Goal: Information Seeking & Learning: Learn about a topic

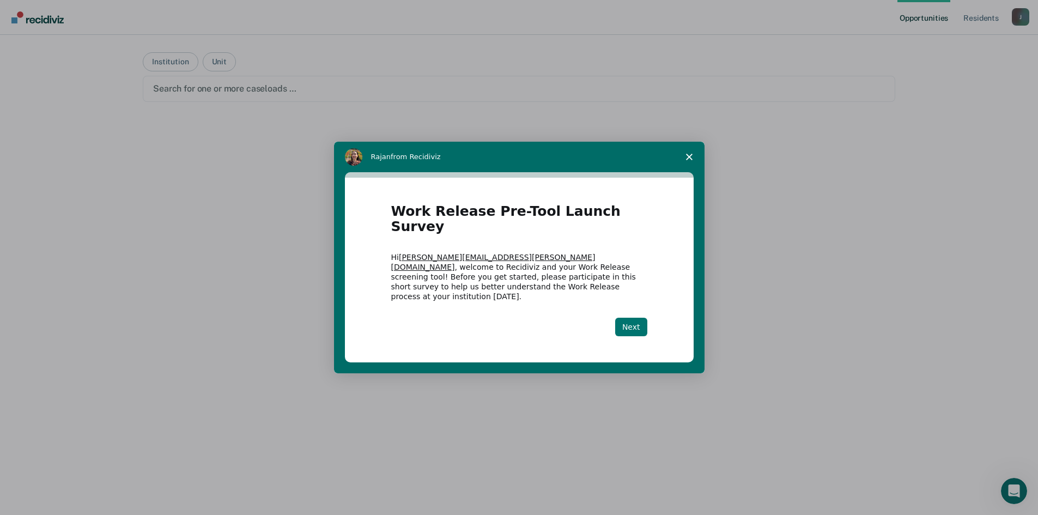
click at [638, 318] on button "Next" at bounding box center [631, 327] width 32 height 19
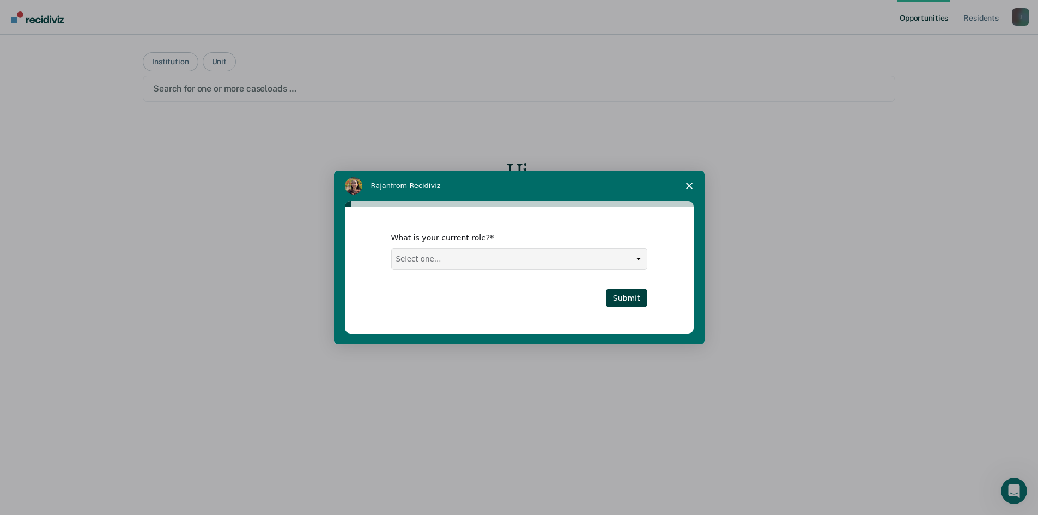
click at [620, 256] on select "Select one... Case Manager FUM Assistant [PERSON_NAME] [PERSON_NAME]" at bounding box center [519, 258] width 255 height 21
select select "Case Manager"
click at [392, 248] on select "Select one... Case Manager FUM Assistant [PERSON_NAME] [PERSON_NAME]" at bounding box center [519, 258] width 255 height 21
click at [621, 294] on button "Submit" at bounding box center [626, 298] width 41 height 19
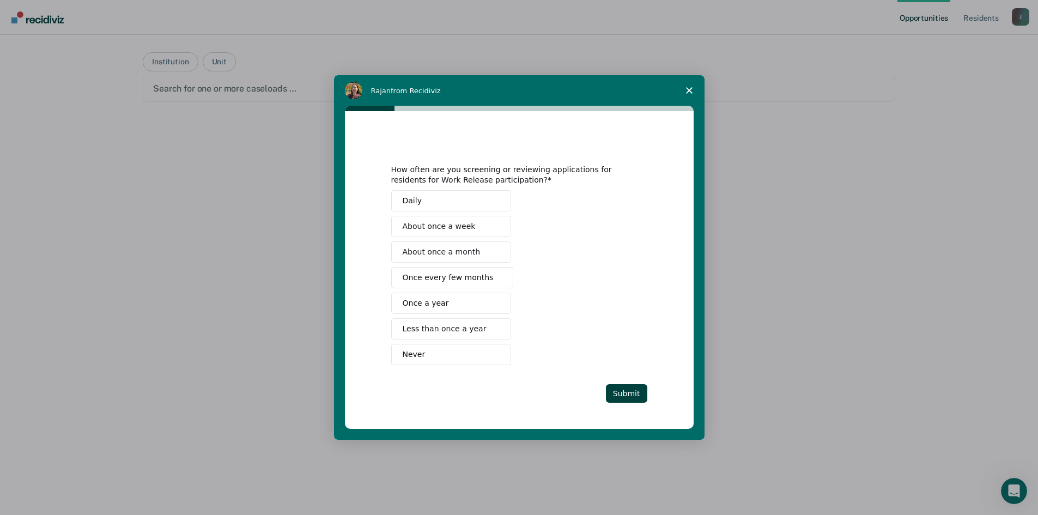
click at [415, 351] on span "Never" at bounding box center [414, 354] width 23 height 11
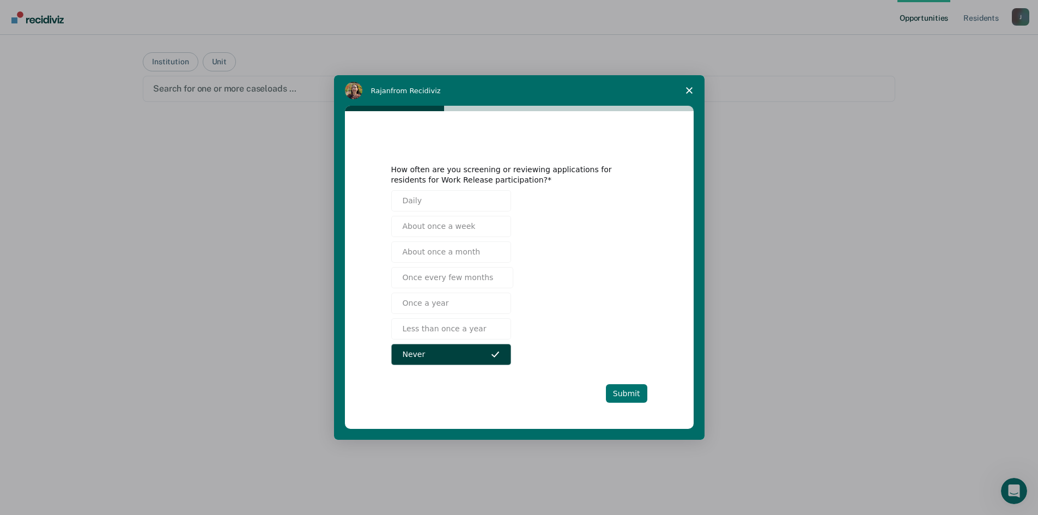
click at [633, 391] on button "Submit" at bounding box center [626, 393] width 41 height 19
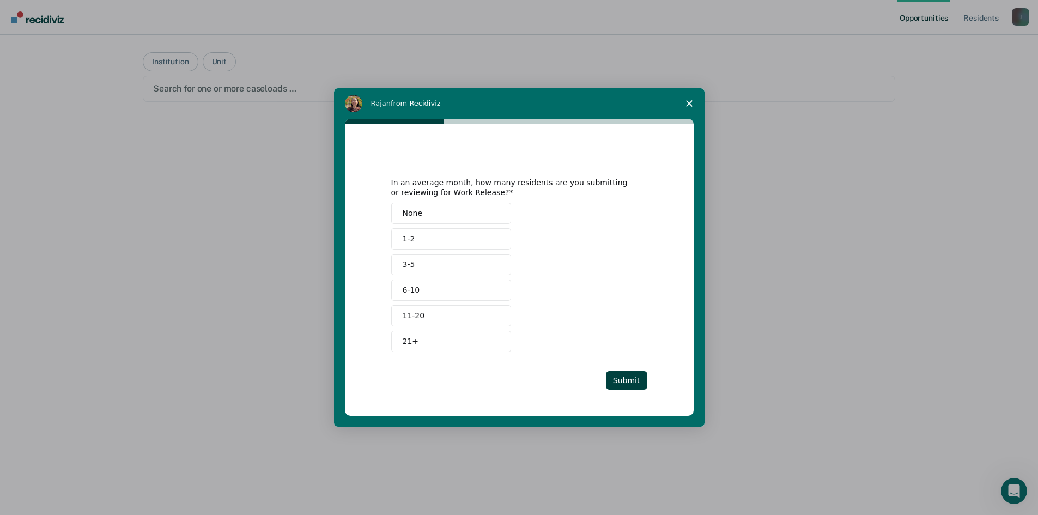
click at [424, 207] on button "None" at bounding box center [451, 213] width 120 height 21
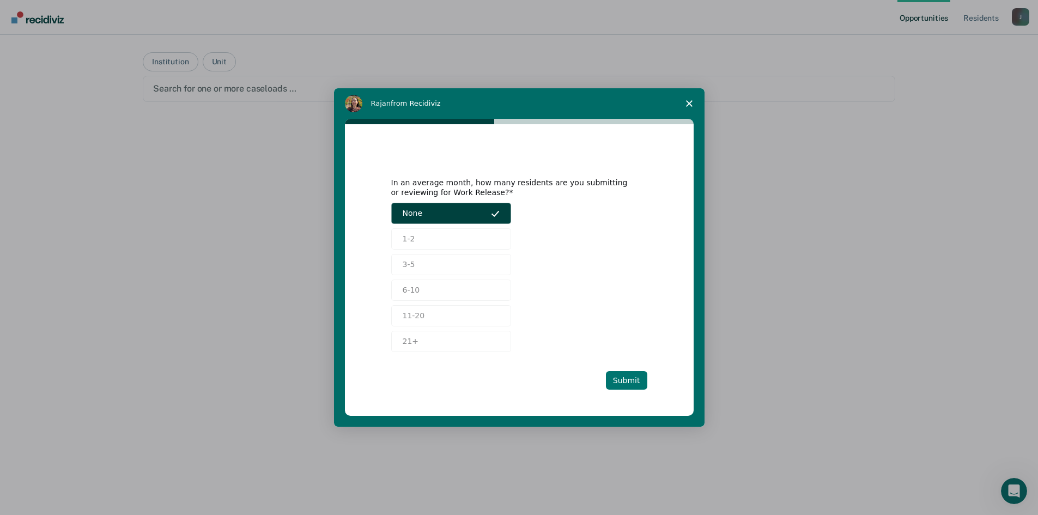
click at [617, 379] on button "Submit" at bounding box center [626, 380] width 41 height 19
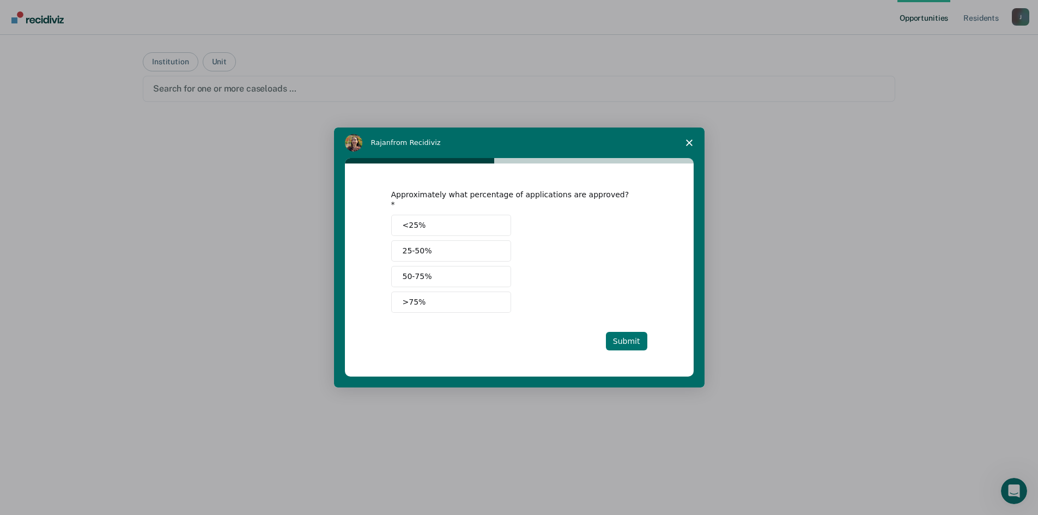
click at [633, 334] on button "Submit" at bounding box center [626, 341] width 41 height 19
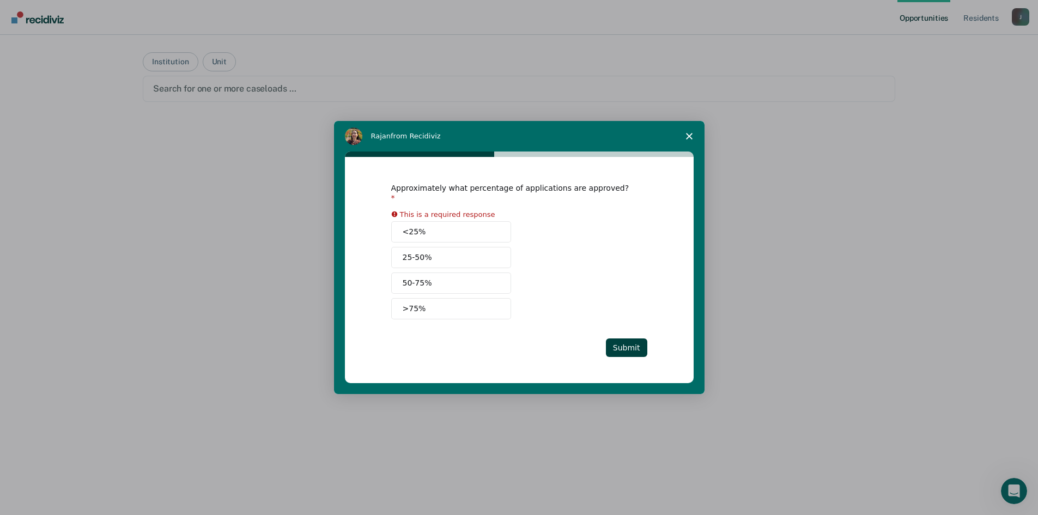
click at [459, 227] on button "<25%" at bounding box center [451, 231] width 120 height 21
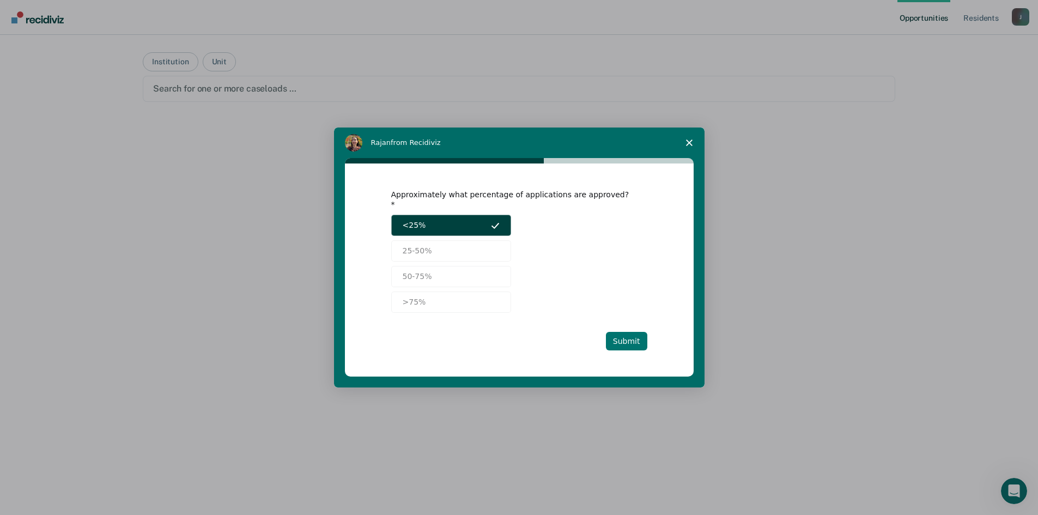
click at [632, 334] on button "Submit" at bounding box center [626, 341] width 41 height 19
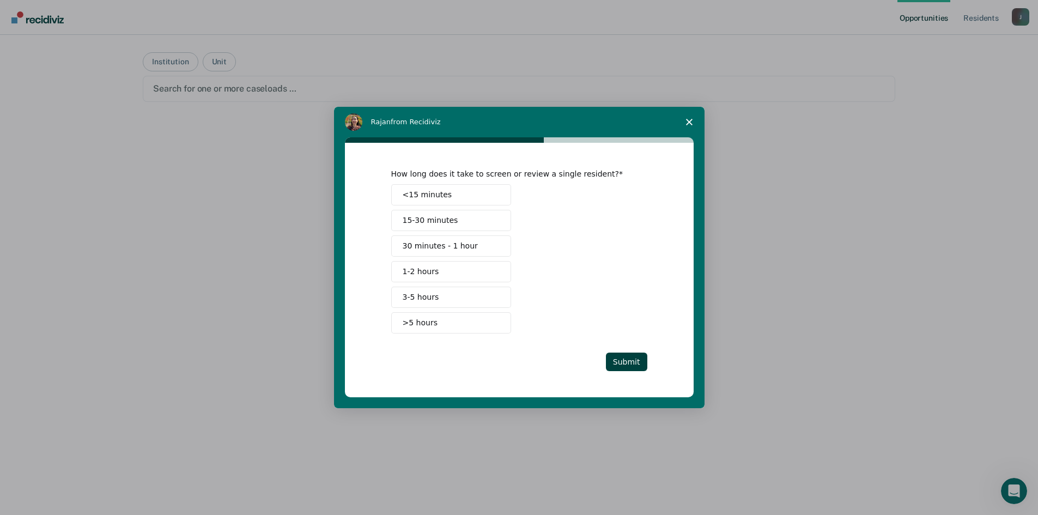
drag, startPoint x: 467, startPoint y: 197, endPoint x: 494, endPoint y: 232, distance: 44.7
click at [467, 196] on button "<15 minutes" at bounding box center [451, 194] width 120 height 21
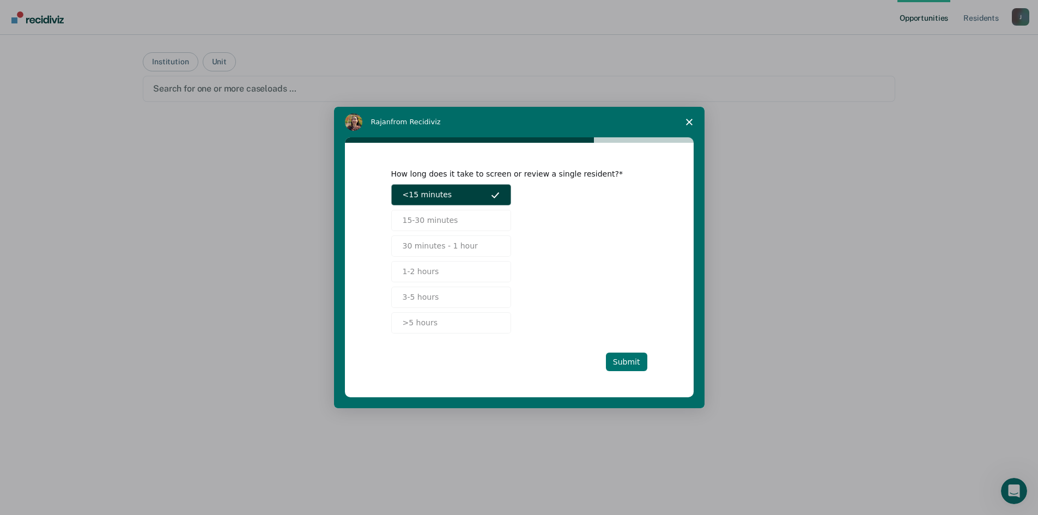
click at [632, 361] on button "Submit" at bounding box center [626, 361] width 41 height 19
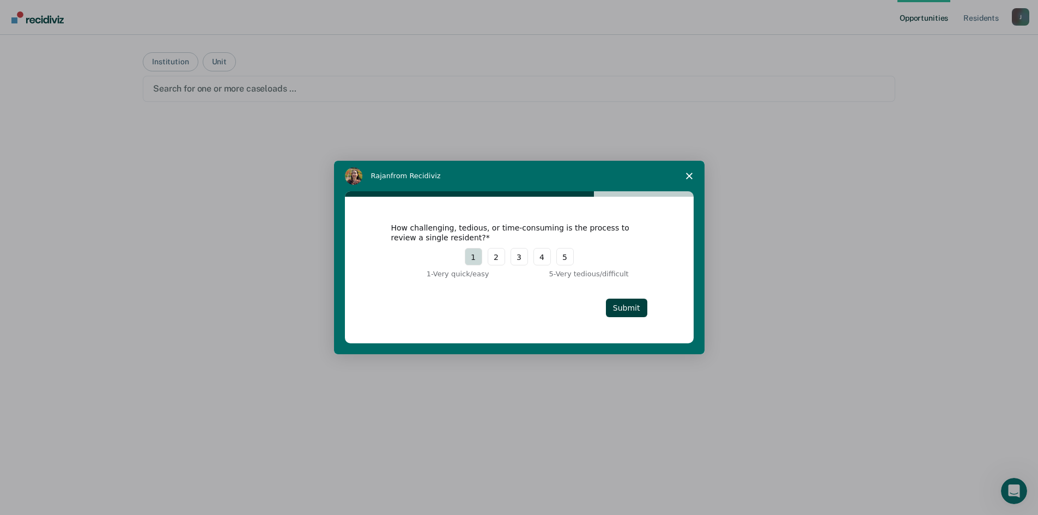
click at [471, 259] on button "1" at bounding box center [473, 256] width 17 height 17
click at [639, 310] on button "Submit" at bounding box center [626, 307] width 41 height 19
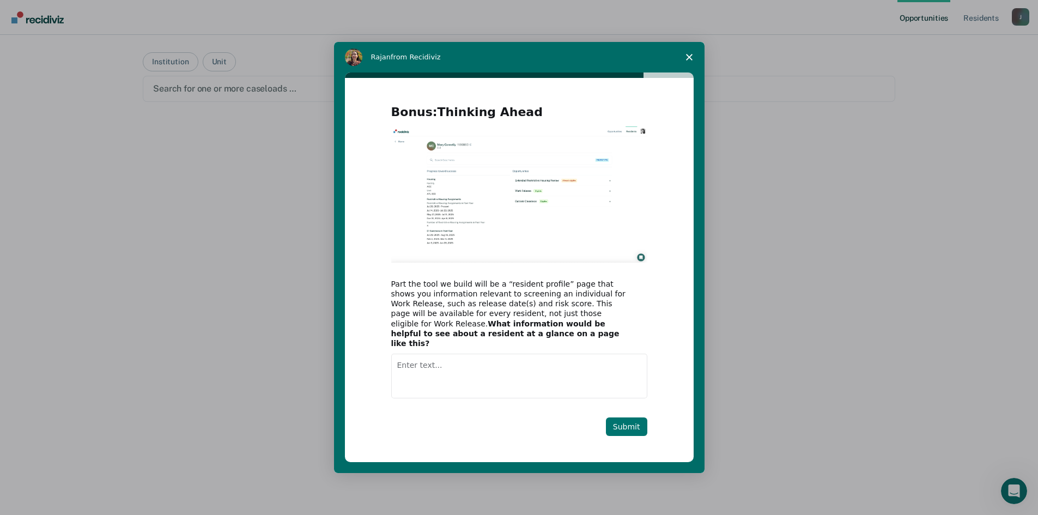
click at [628, 423] on button "Submit" at bounding box center [626, 426] width 41 height 19
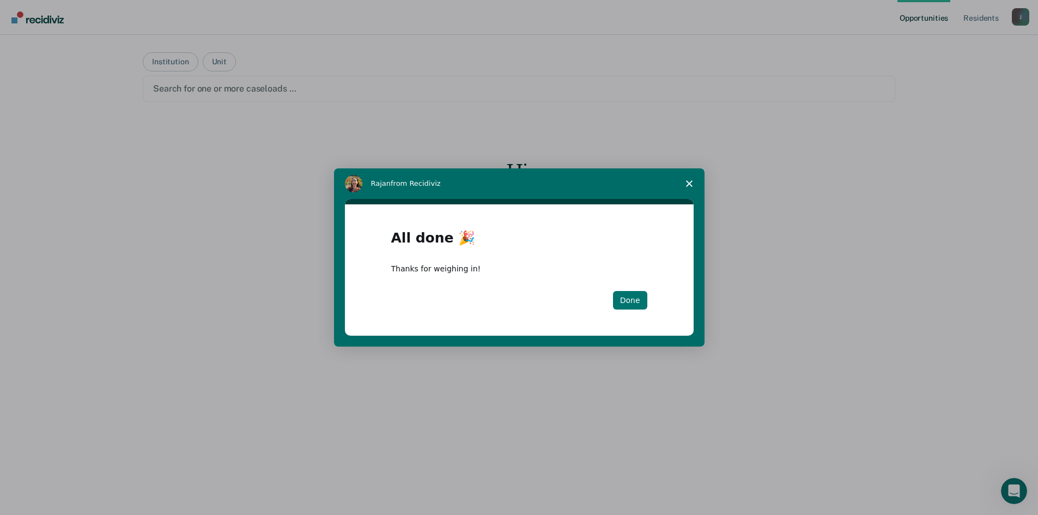
click at [632, 301] on button "Done" at bounding box center [630, 300] width 34 height 19
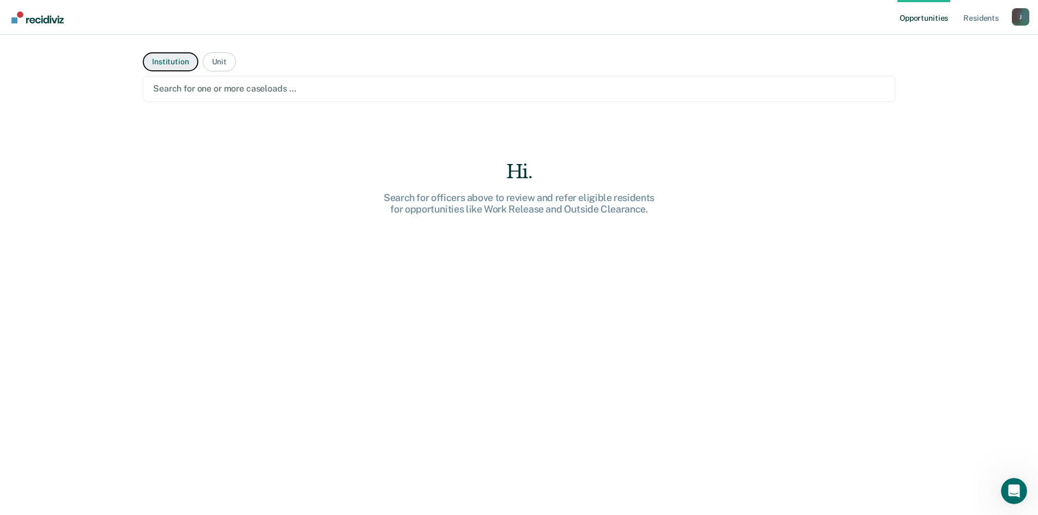
click at [172, 63] on button "Institution" at bounding box center [170, 61] width 55 height 19
click at [228, 86] on div at bounding box center [519, 88] width 732 height 13
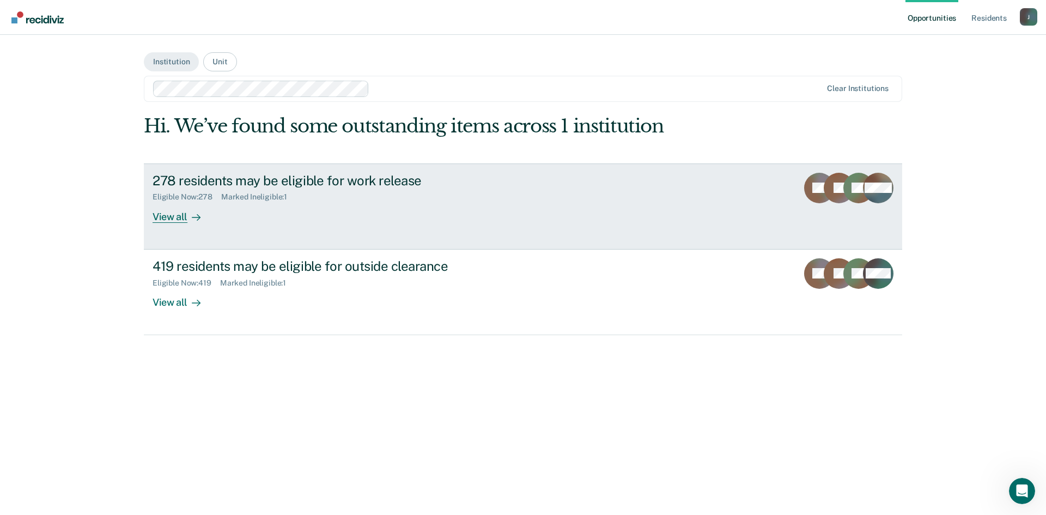
click at [180, 218] on div "View all" at bounding box center [183, 212] width 61 height 21
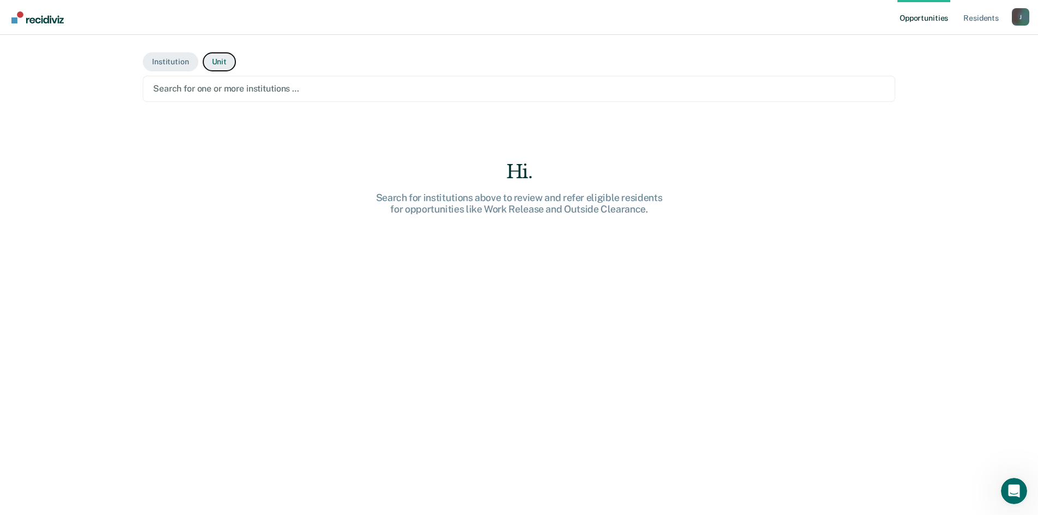
click at [220, 59] on button "Unit" at bounding box center [219, 61] width 33 height 19
click at [243, 88] on div at bounding box center [519, 88] width 732 height 13
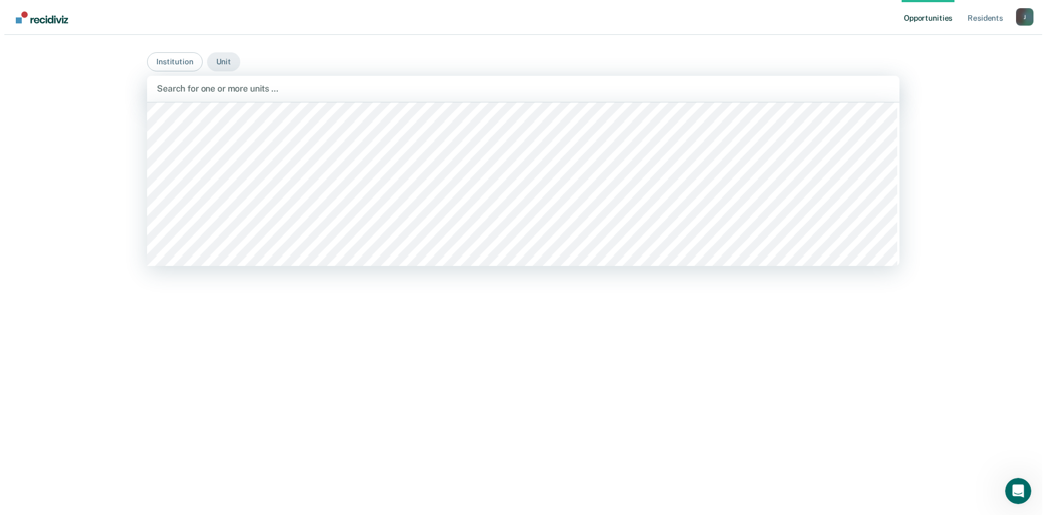
scroll to position [2342, 0]
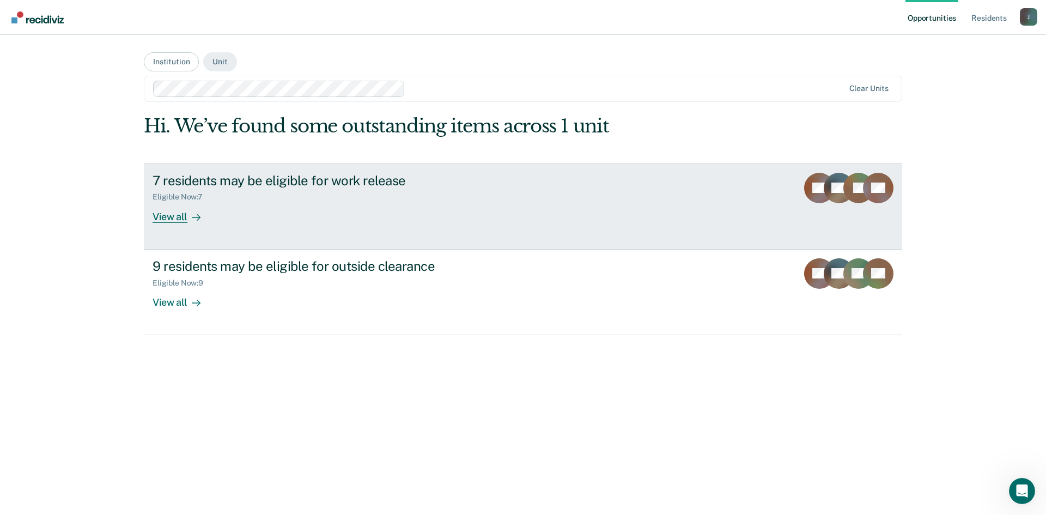
click at [176, 214] on div "View all" at bounding box center [183, 212] width 61 height 21
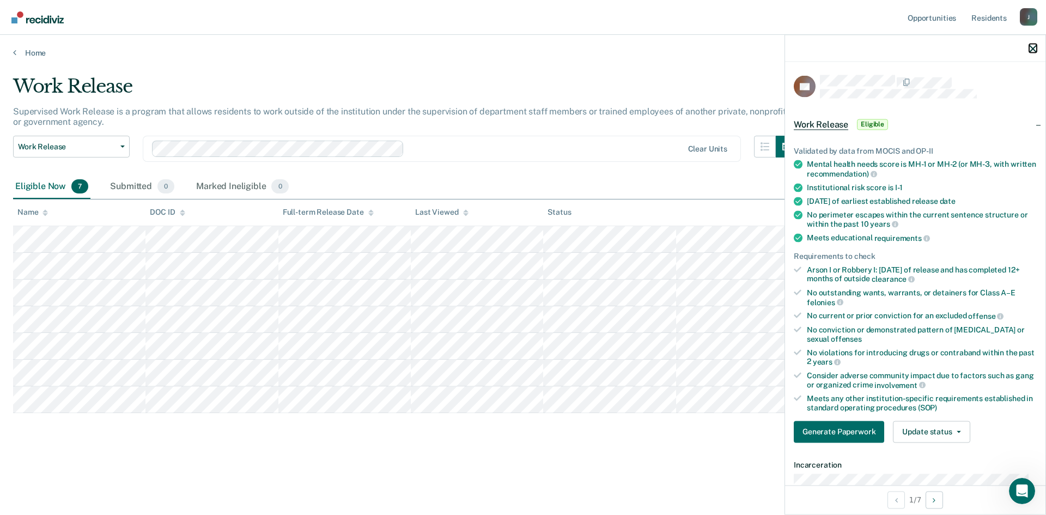
click at [1035, 50] on icon "button" at bounding box center [1033, 49] width 8 height 8
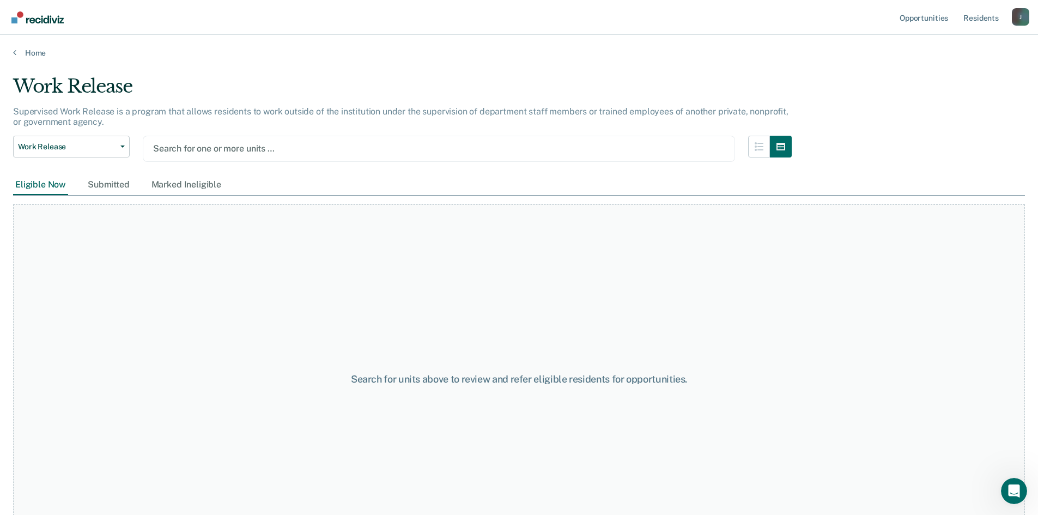
click at [308, 149] on div at bounding box center [438, 148] width 571 height 13
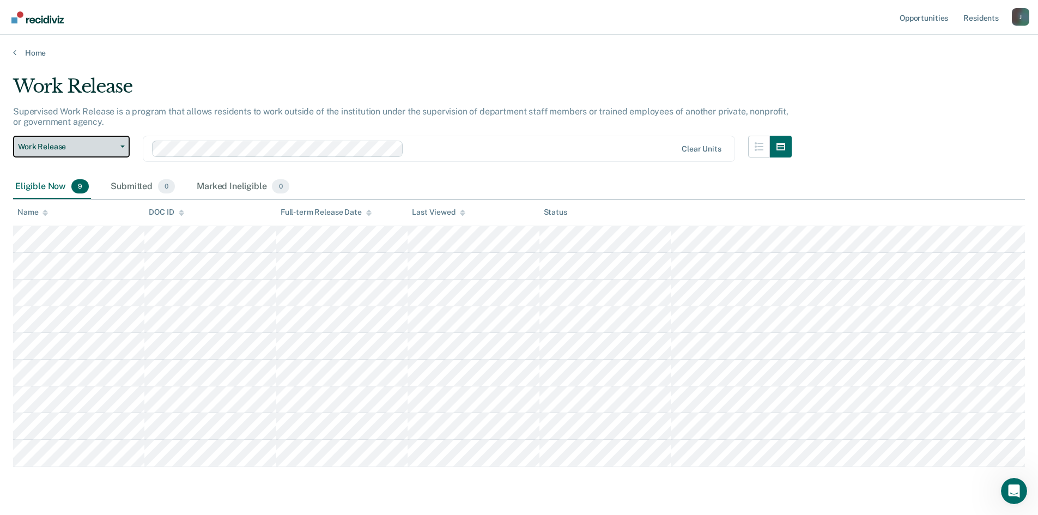
click at [126, 143] on button "Work Release" at bounding box center [71, 147] width 117 height 22
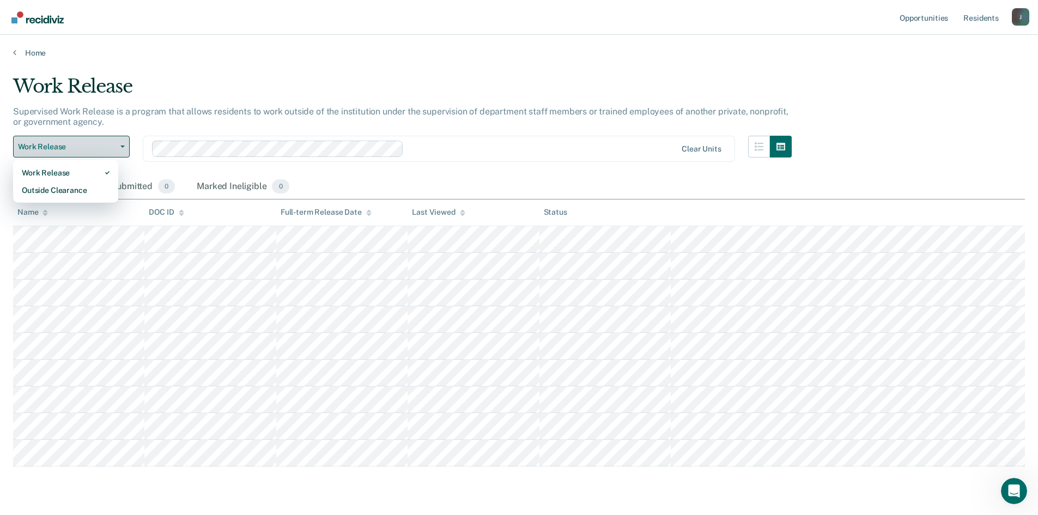
click at [126, 143] on button "Work Release" at bounding box center [71, 147] width 117 height 22
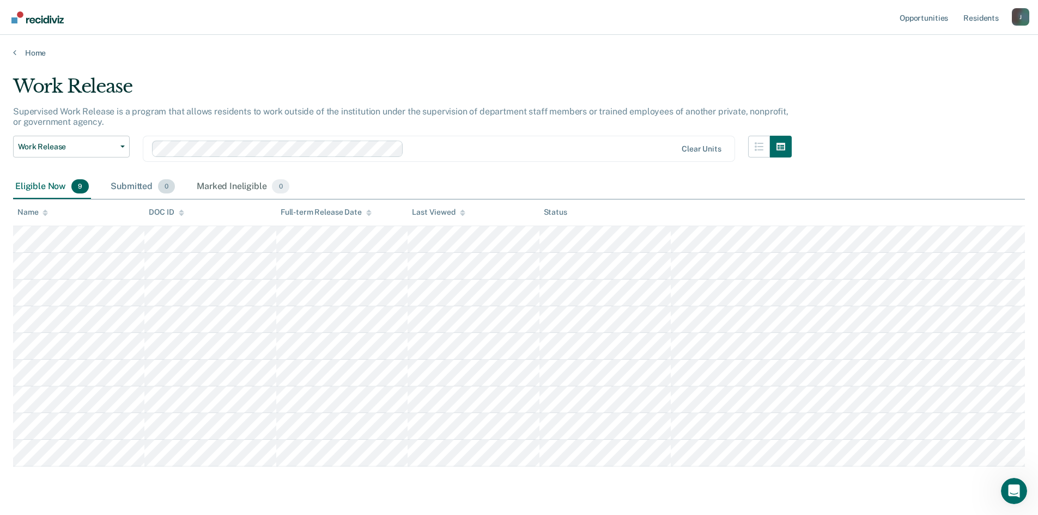
click at [130, 180] on div "Submitted 0" at bounding box center [142, 187] width 69 height 24
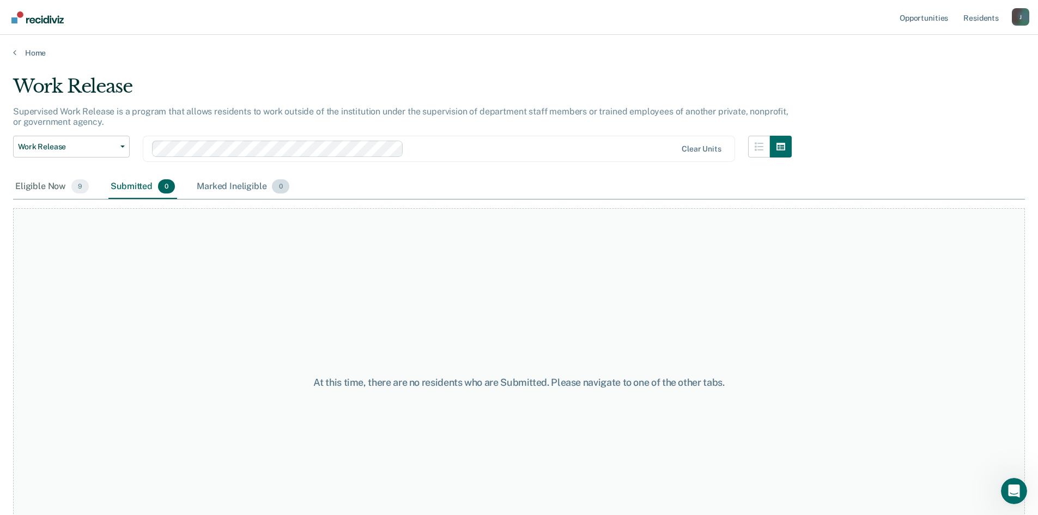
click at [203, 187] on div "Marked Ineligible 0" at bounding box center [242, 187] width 97 height 24
click at [124, 188] on div "Submitted 0" at bounding box center [142, 187] width 69 height 24
click at [26, 186] on div "Eligible Now 9" at bounding box center [52, 187] width 78 height 24
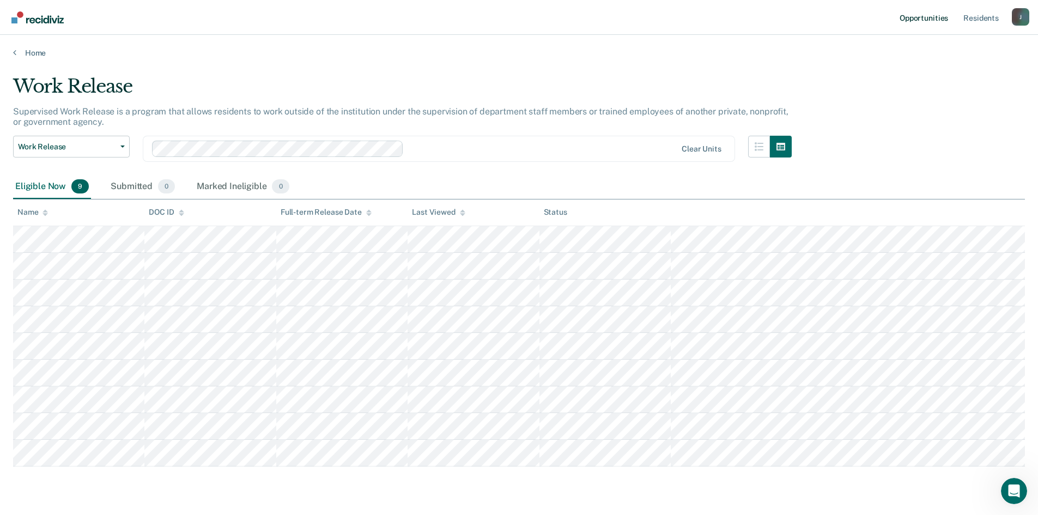
click at [922, 20] on link "Opportunities" at bounding box center [923, 17] width 53 height 35
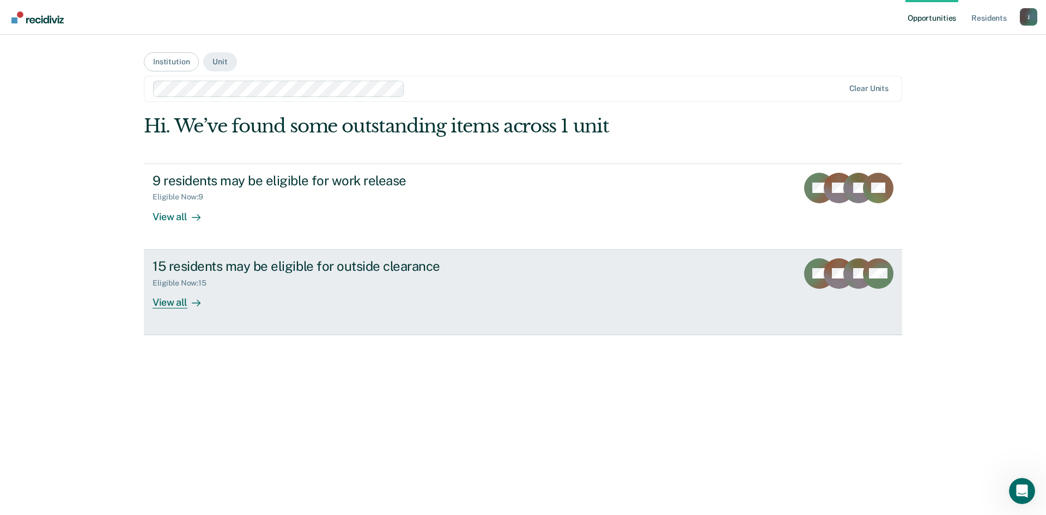
click at [184, 303] on div "View all" at bounding box center [183, 297] width 61 height 21
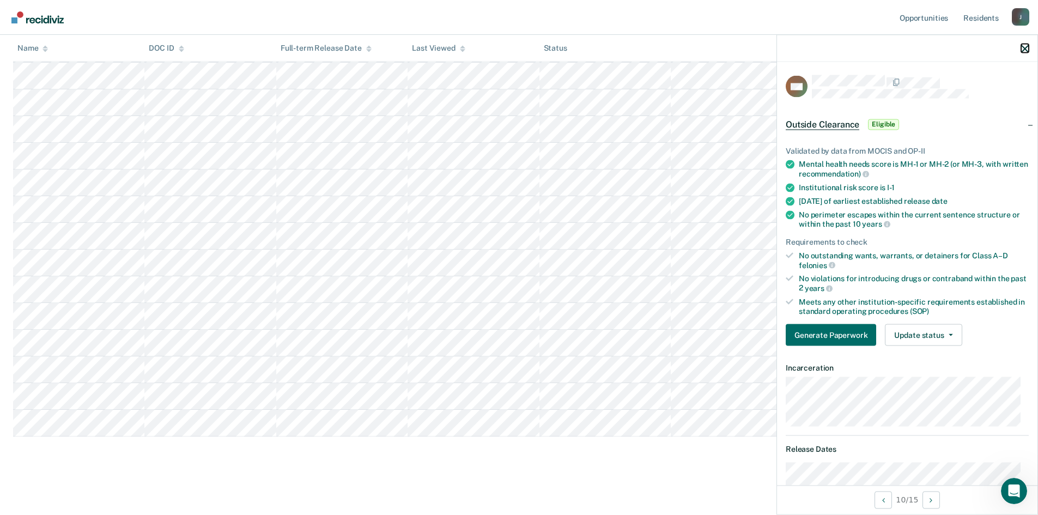
click at [1022, 50] on icon "button" at bounding box center [1025, 49] width 8 height 8
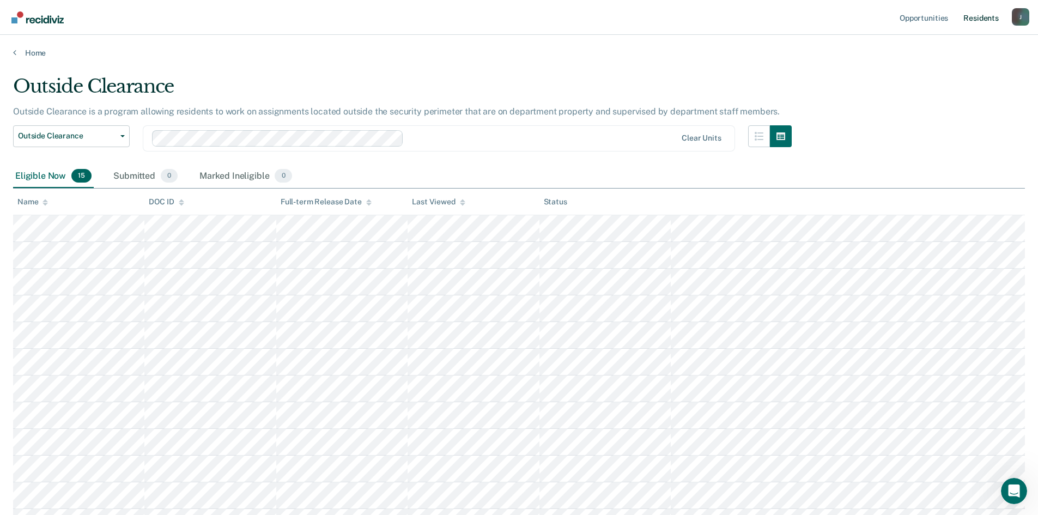
click at [983, 15] on link "Resident s" at bounding box center [981, 17] width 40 height 35
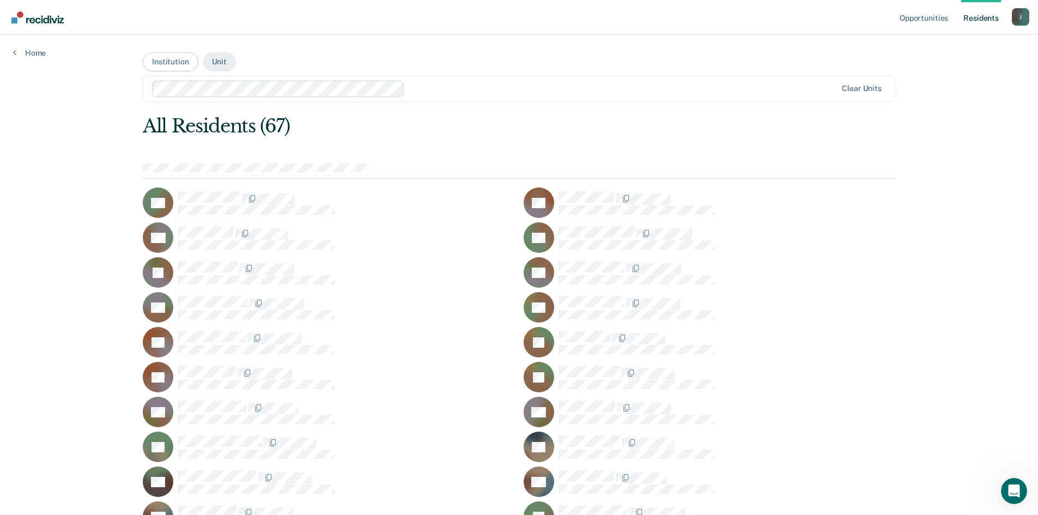
scroll to position [54, 0]
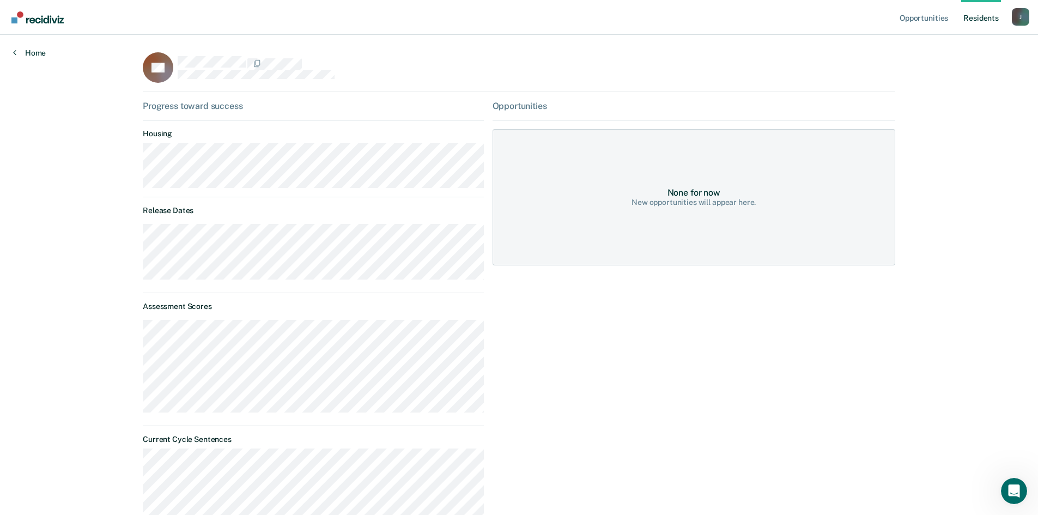
click at [16, 55] on icon at bounding box center [14, 52] width 3 height 9
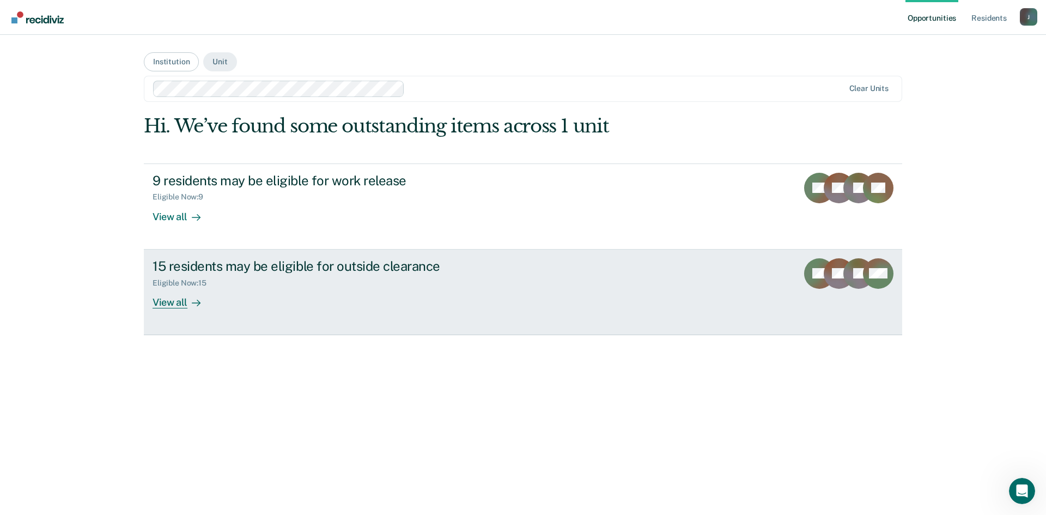
click at [194, 302] on icon at bounding box center [196, 302] width 9 height 9
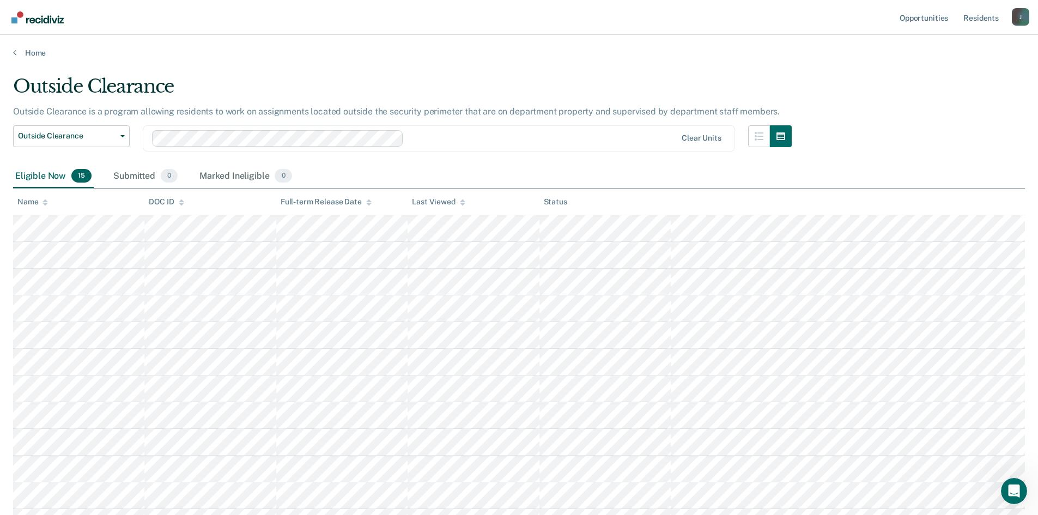
drag, startPoint x: 1015, startPoint y: 2, endPoint x: 807, endPoint y: 82, distance: 223.1
click at [807, 82] on div "Outside Clearance Outside Clearance is a program allowing residents to work on …" at bounding box center [518, 343] width 1011 height 537
click at [1021, 17] on div "J" at bounding box center [1019, 16] width 17 height 17
click at [946, 123] on div "Outside Clearance Outside Clearance is a program allowing residents to work on …" at bounding box center [518, 343] width 1011 height 537
click at [413, 143] on div at bounding box center [542, 138] width 268 height 13
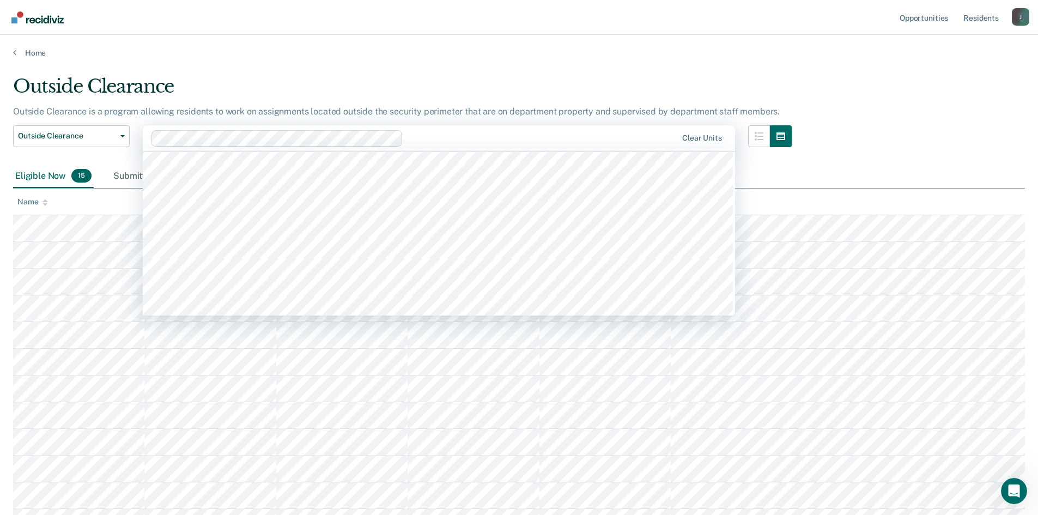
scroll to position [2342, 0]
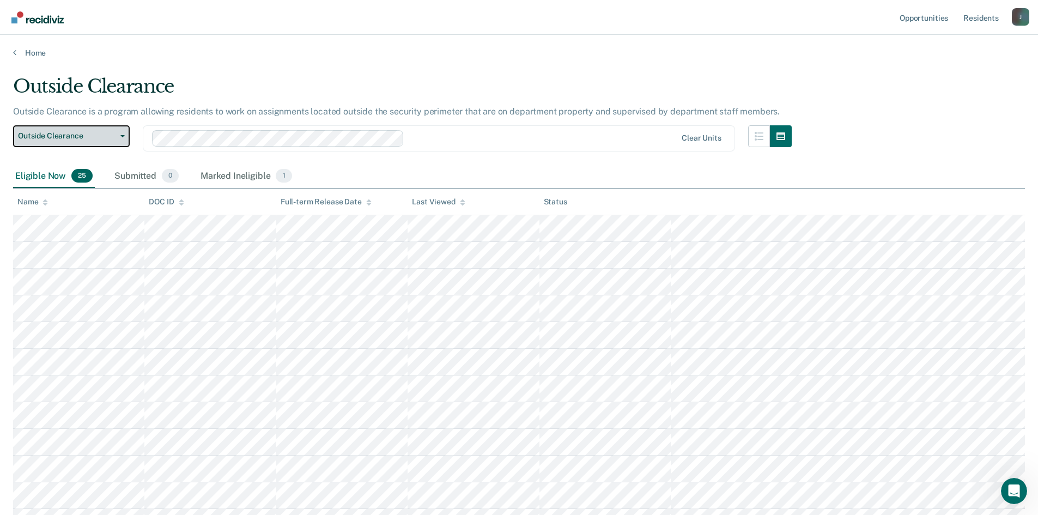
click at [123, 133] on button "Outside Clearance" at bounding box center [71, 136] width 117 height 22
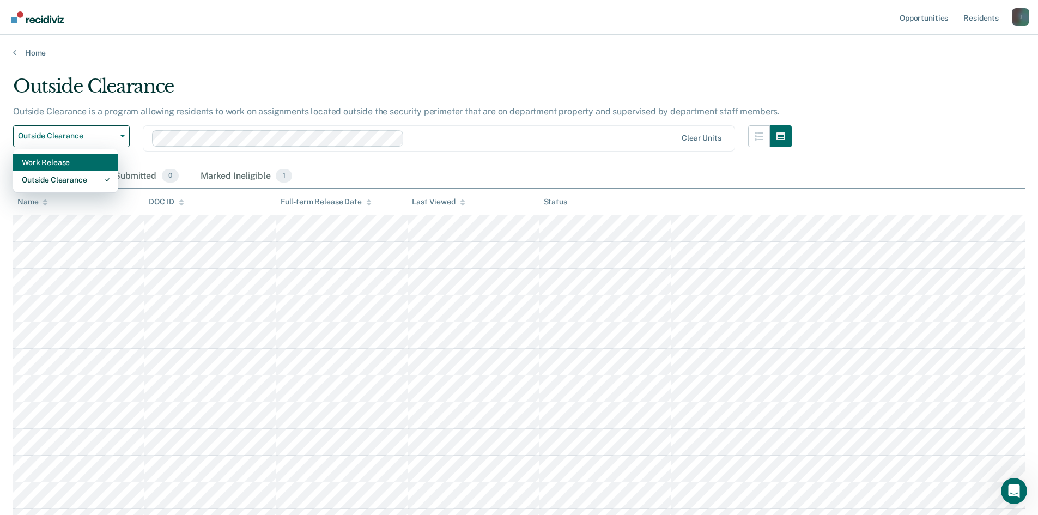
click at [88, 161] on div "Work Release" at bounding box center [66, 162] width 88 height 17
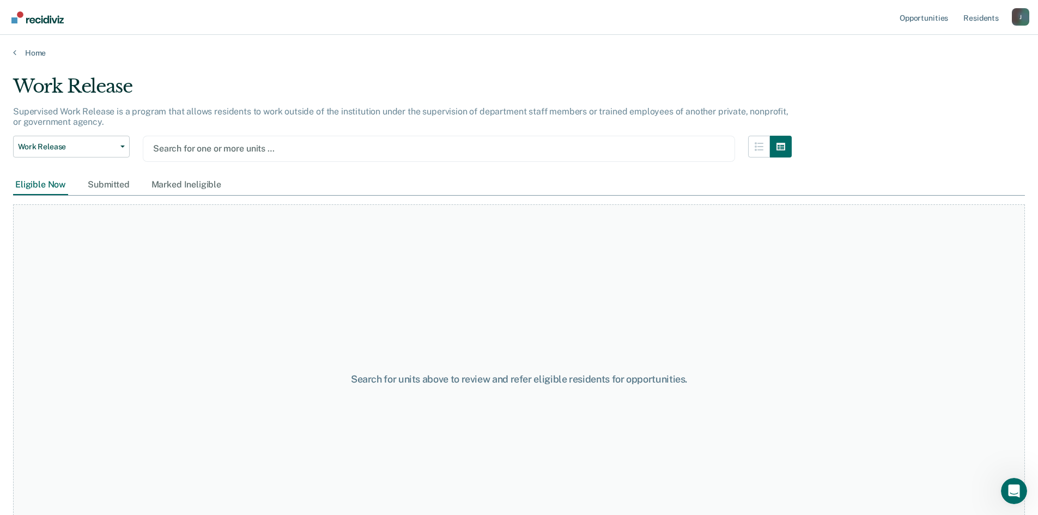
click at [338, 154] on div at bounding box center [438, 148] width 571 height 13
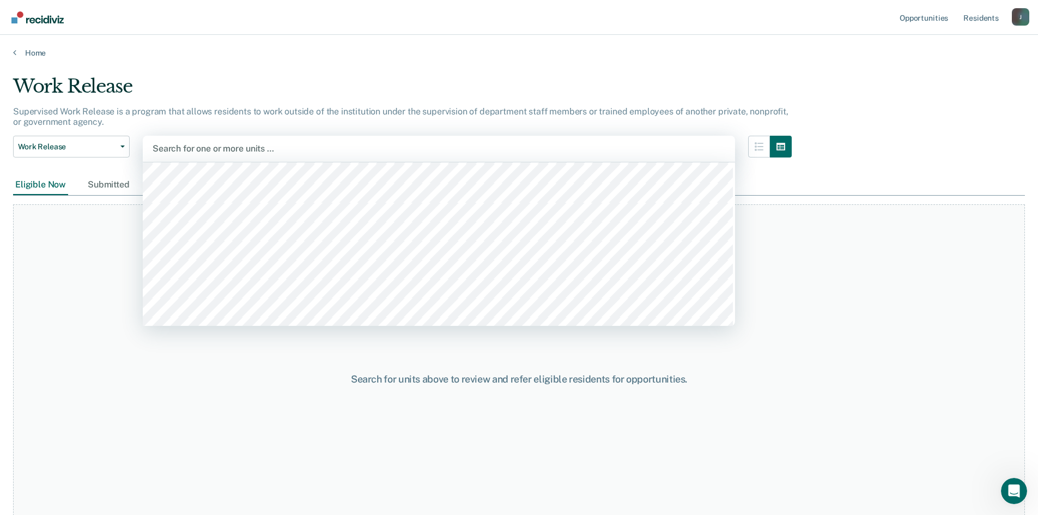
scroll to position [1852, 0]
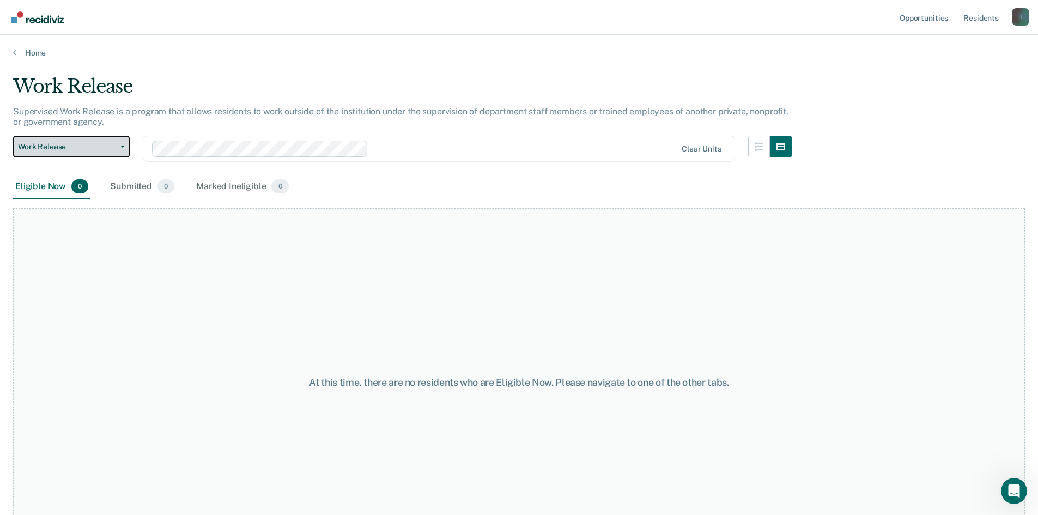
click at [123, 145] on icon "button" at bounding box center [122, 146] width 4 height 2
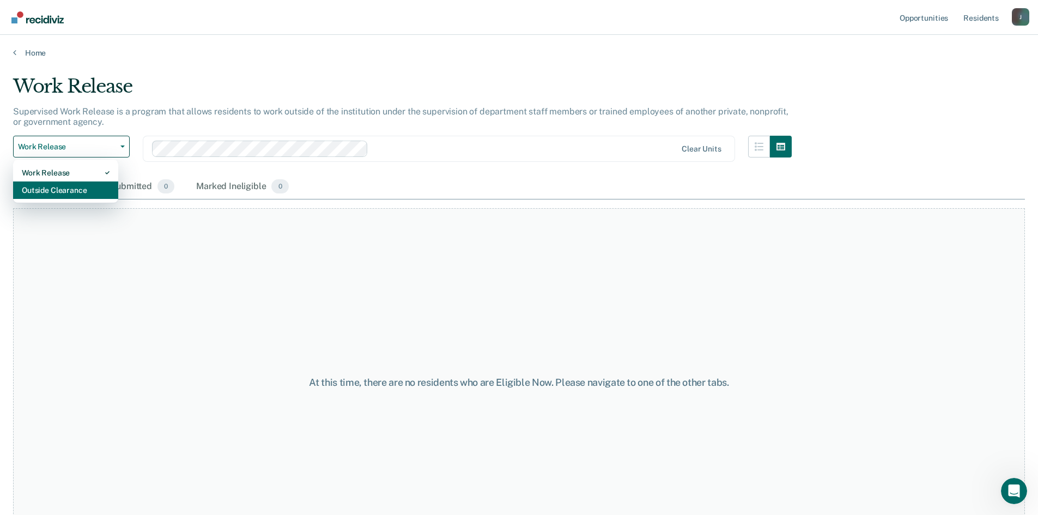
click at [88, 188] on div "Outside Clearance" at bounding box center [66, 189] width 88 height 17
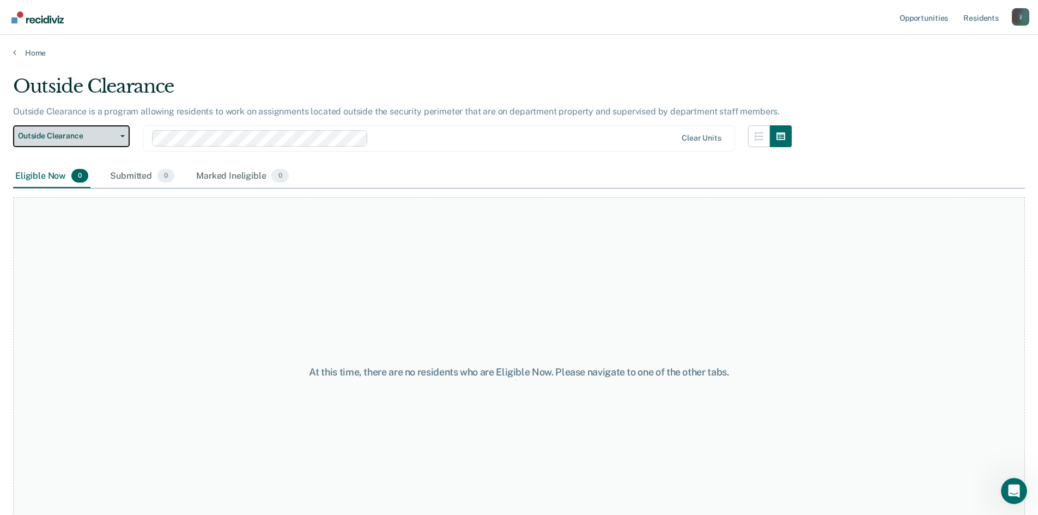
click at [118, 137] on button "Outside Clearance" at bounding box center [71, 136] width 117 height 22
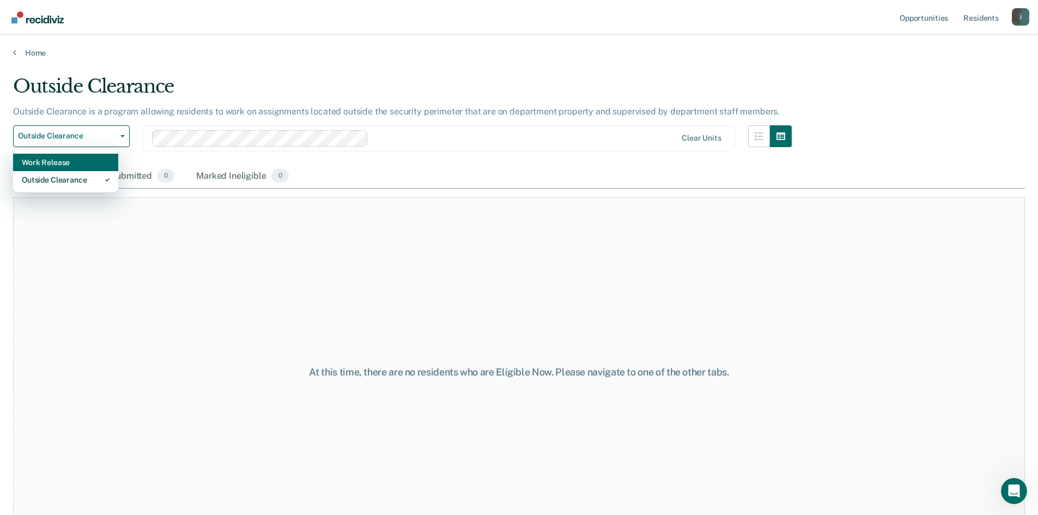
click at [75, 163] on div "Work Release" at bounding box center [66, 162] width 88 height 17
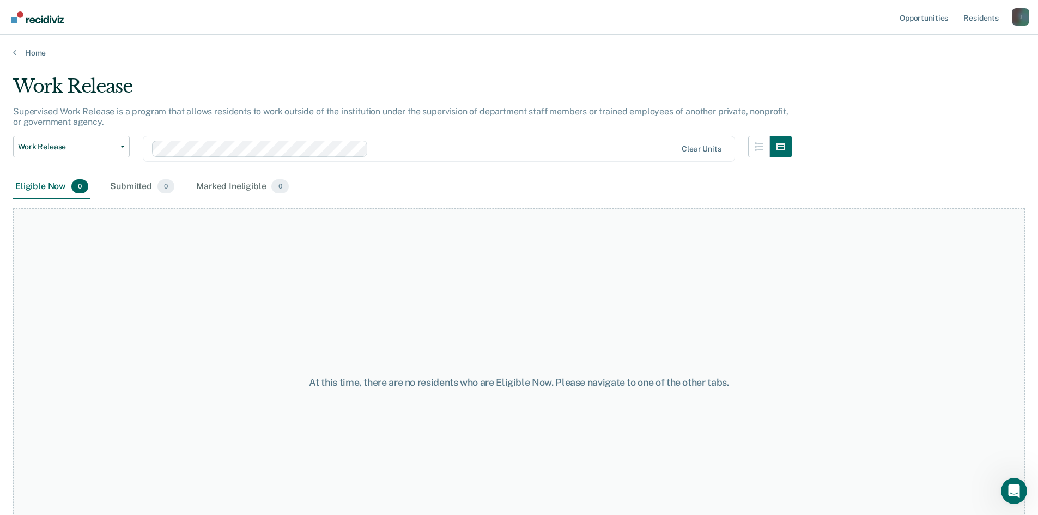
click at [395, 148] on div at bounding box center [524, 148] width 303 height 13
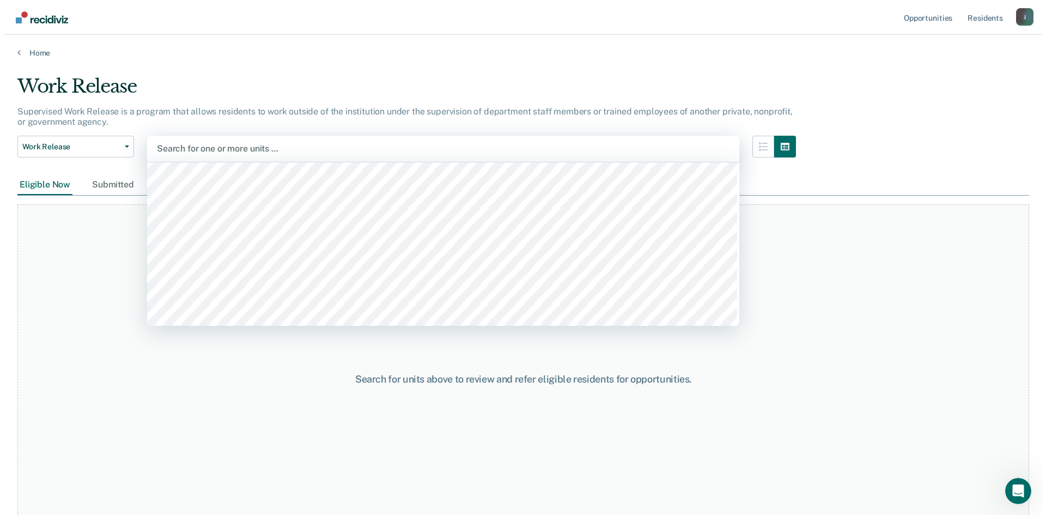
scroll to position [763, 0]
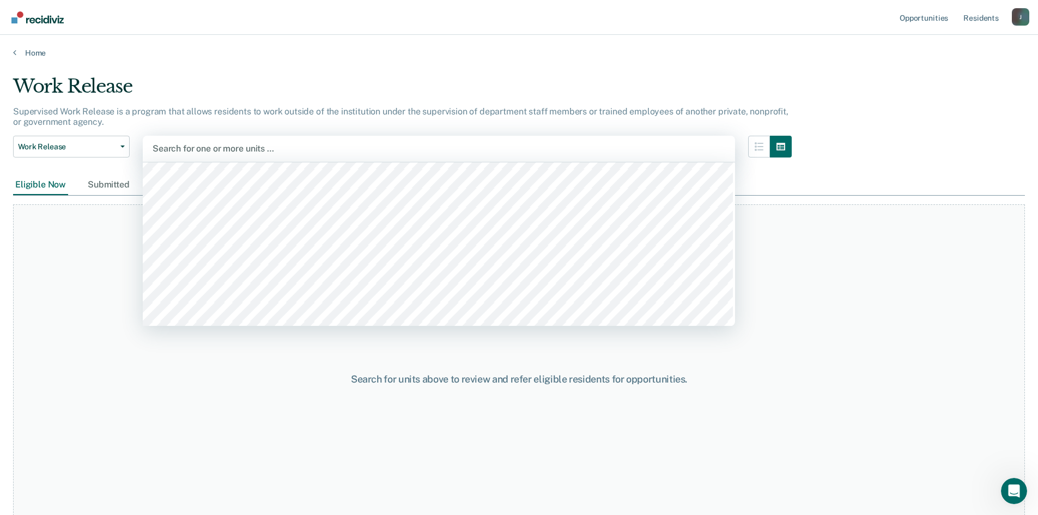
click at [319, 83] on div "Work Release" at bounding box center [402, 90] width 778 height 31
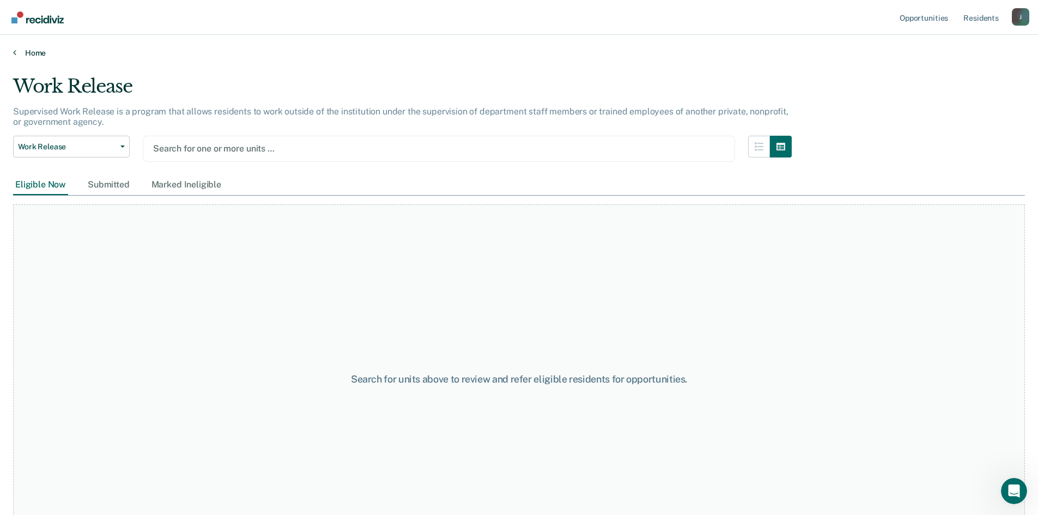
click at [28, 51] on link "Home" at bounding box center [518, 53] width 1011 height 10
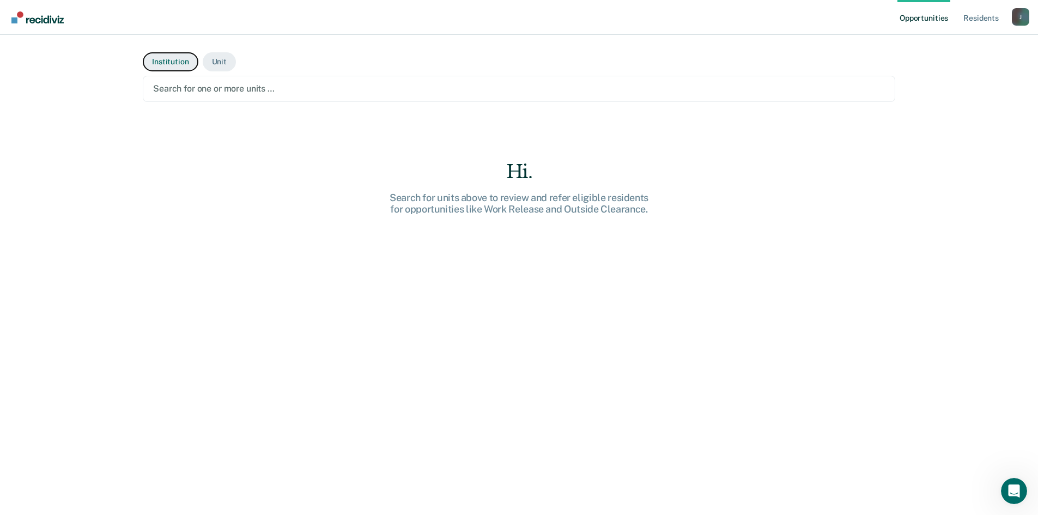
click at [182, 70] on button "Institution" at bounding box center [170, 61] width 55 height 19
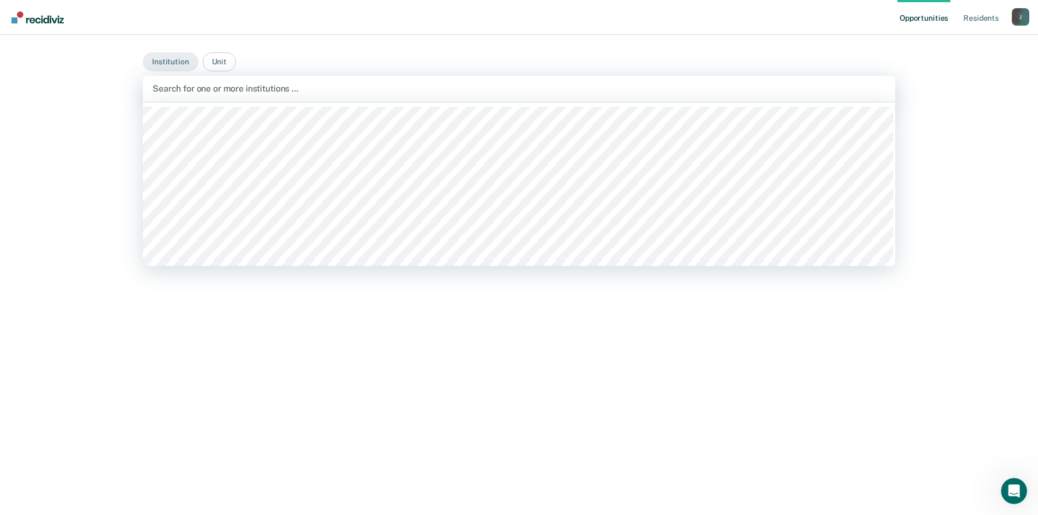
click at [289, 86] on div at bounding box center [519, 88] width 733 height 13
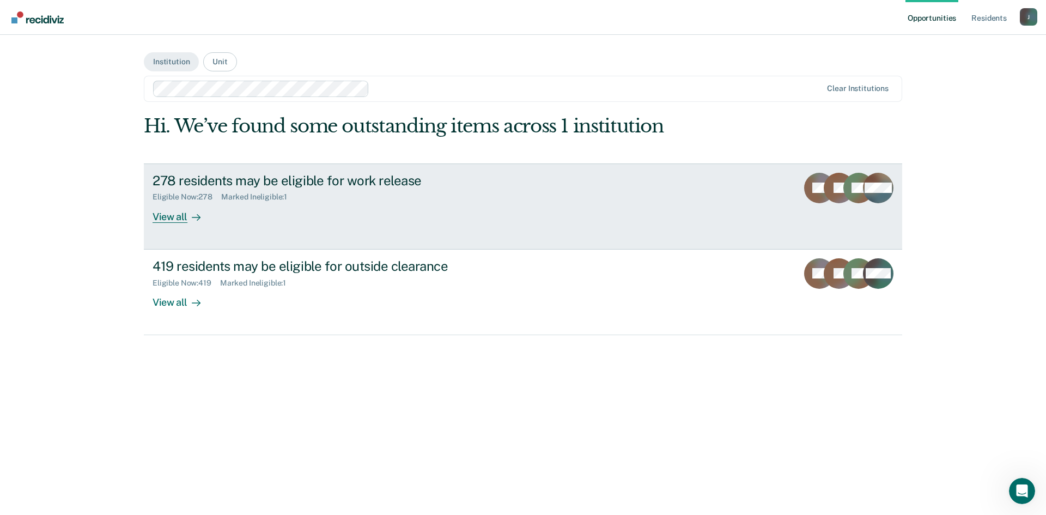
click at [179, 219] on div "View all" at bounding box center [183, 212] width 61 height 21
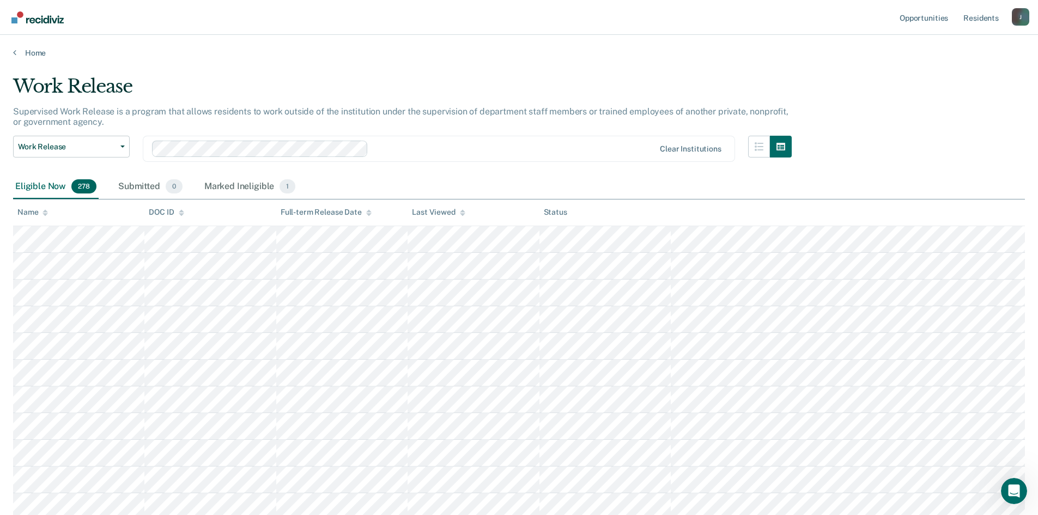
click at [233, 187] on div "Marked Ineligible 1" at bounding box center [250, 187] width 96 height 24
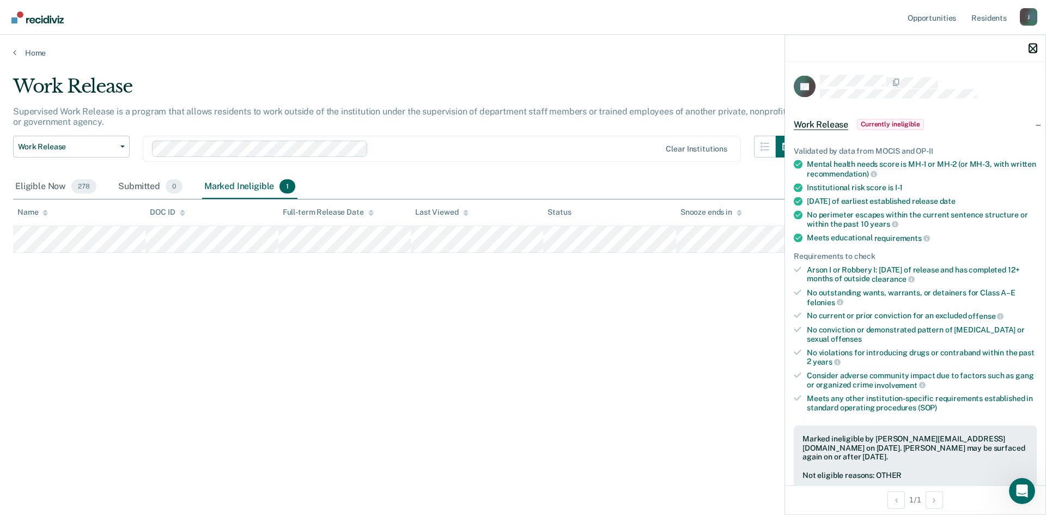
click at [1035, 47] on icon "button" at bounding box center [1033, 49] width 8 height 8
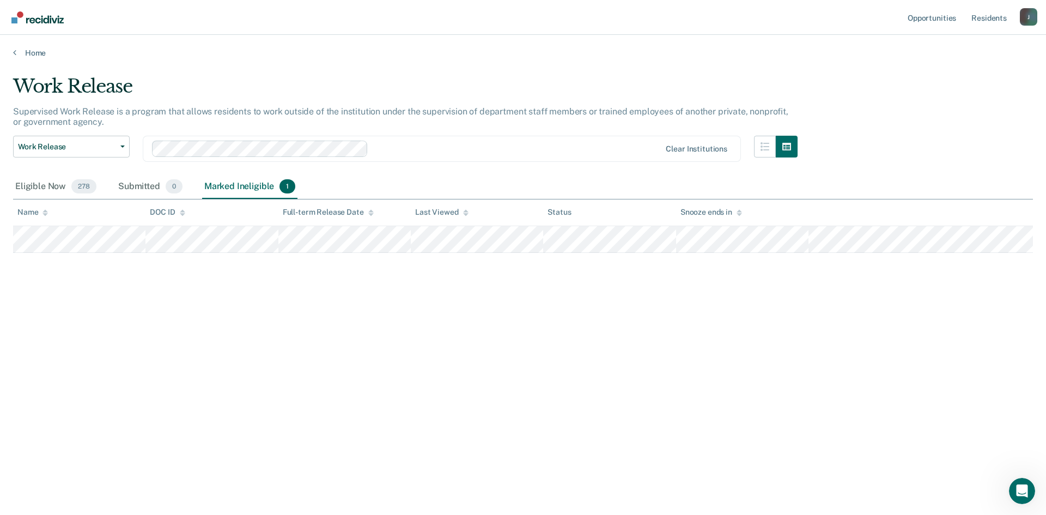
drag, startPoint x: 45, startPoint y: 184, endPoint x: 30, endPoint y: 216, distance: 36.1
click at [45, 184] on div "Eligible Now 278" at bounding box center [56, 187] width 86 height 24
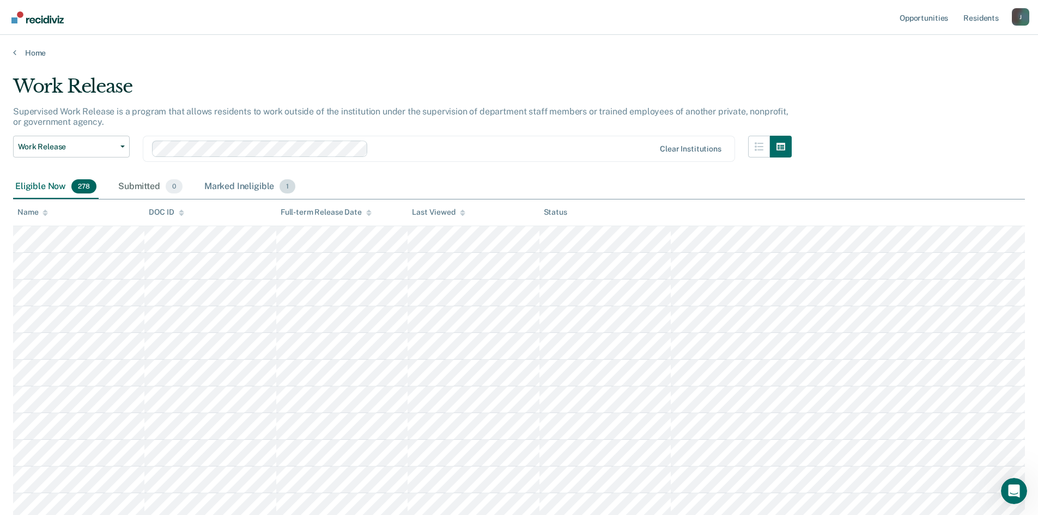
click at [240, 187] on div "Marked Ineligible 1" at bounding box center [250, 187] width 96 height 24
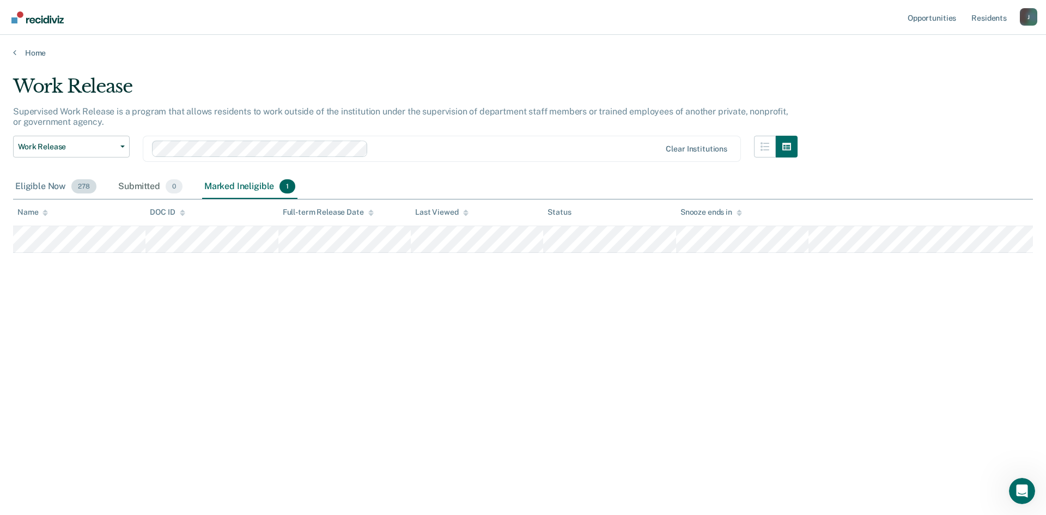
click at [35, 182] on div "Eligible Now 278" at bounding box center [56, 187] width 86 height 24
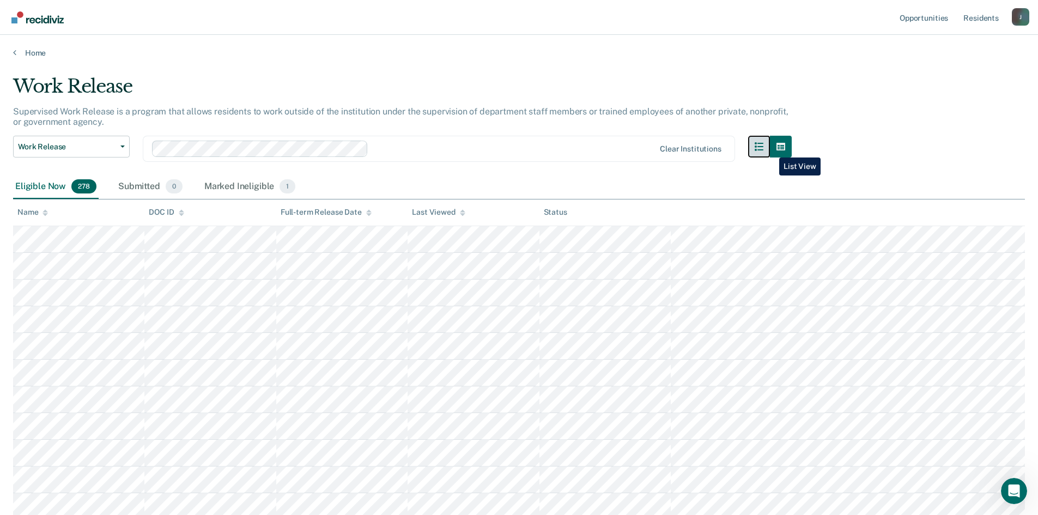
click at [770, 149] on button "button" at bounding box center [759, 147] width 22 height 22
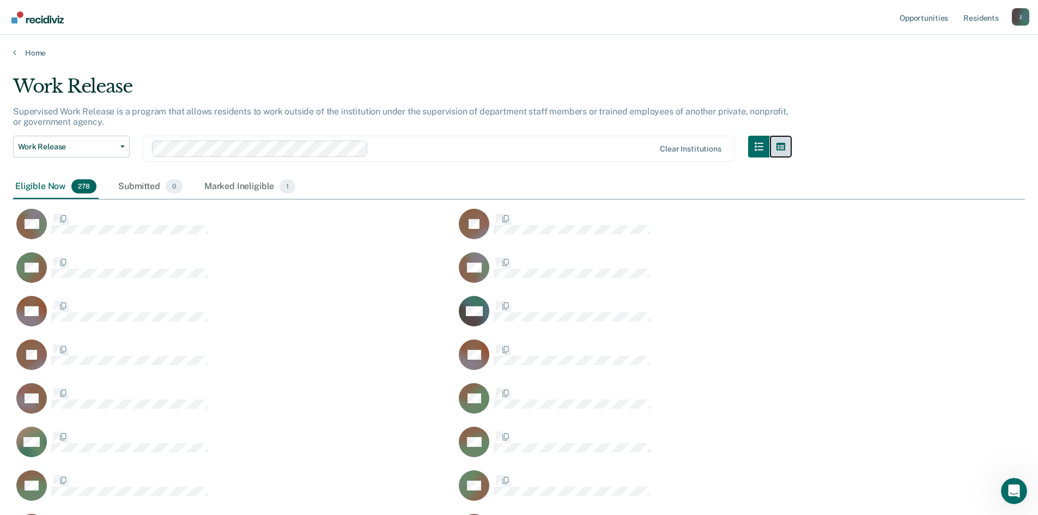
click at [782, 149] on button "button" at bounding box center [781, 147] width 22 height 22
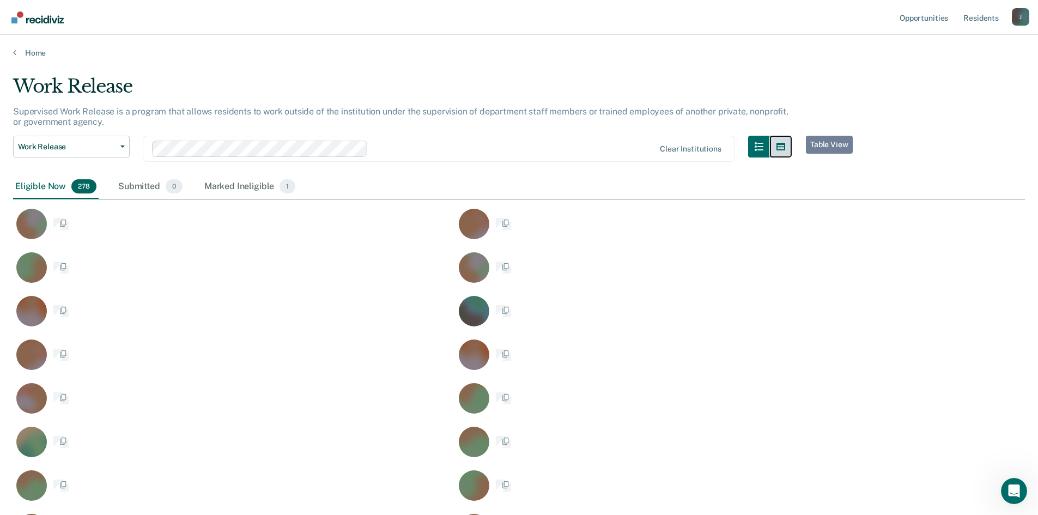
click at [785, 143] on icon "button" at bounding box center [780, 147] width 9 height 8
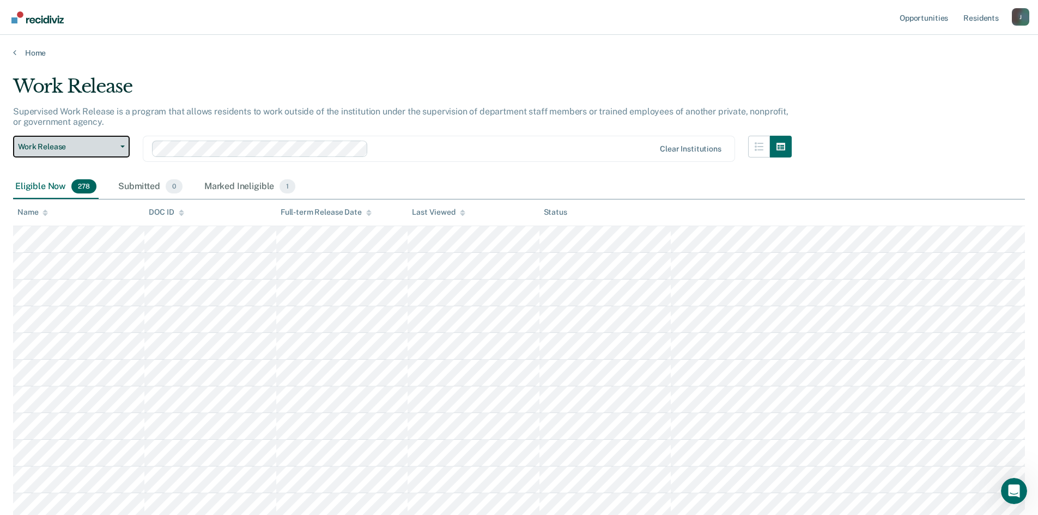
click at [126, 141] on button "Work Release" at bounding box center [71, 147] width 117 height 22
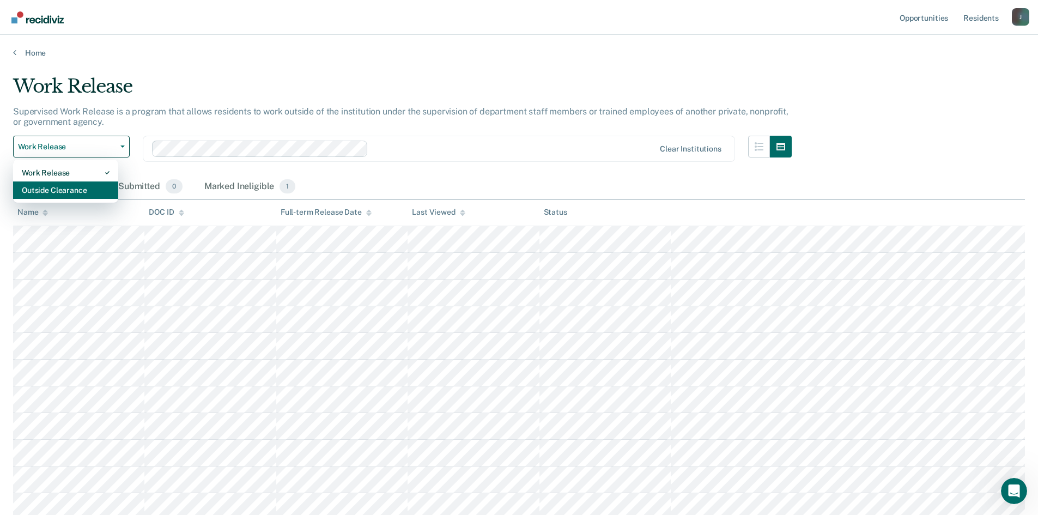
click at [91, 193] on div "Outside Clearance" at bounding box center [66, 189] width 88 height 17
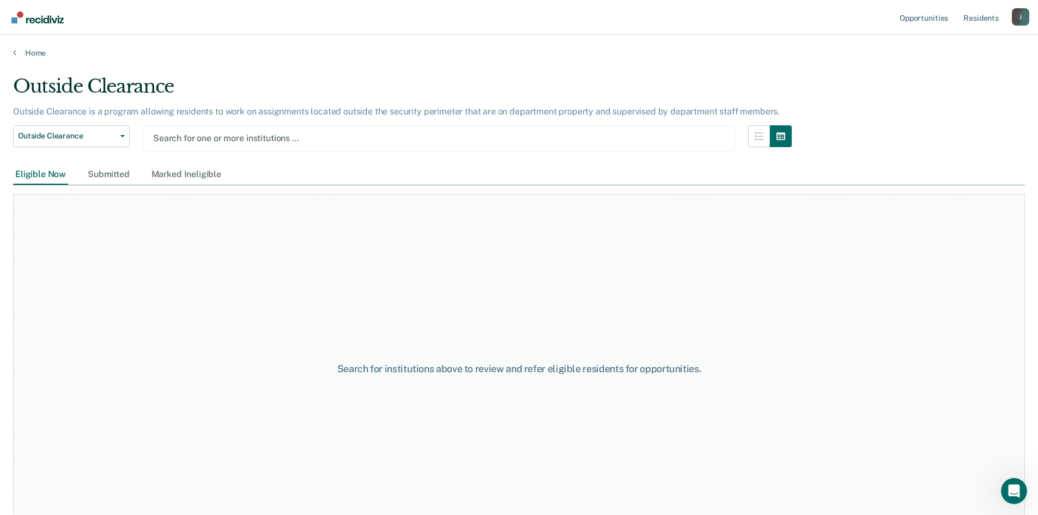
click at [230, 138] on div at bounding box center [438, 138] width 571 height 13
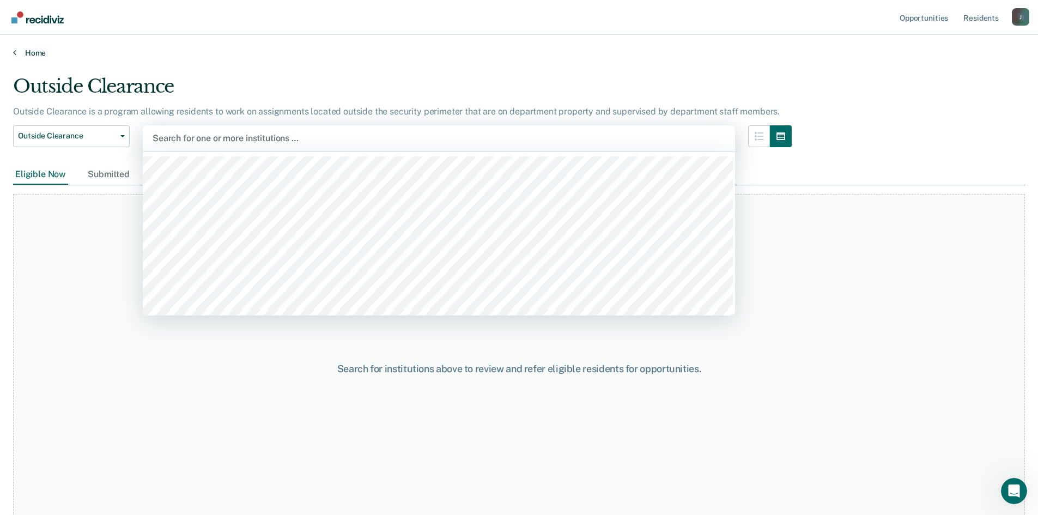
click at [15, 54] on icon at bounding box center [14, 52] width 3 height 9
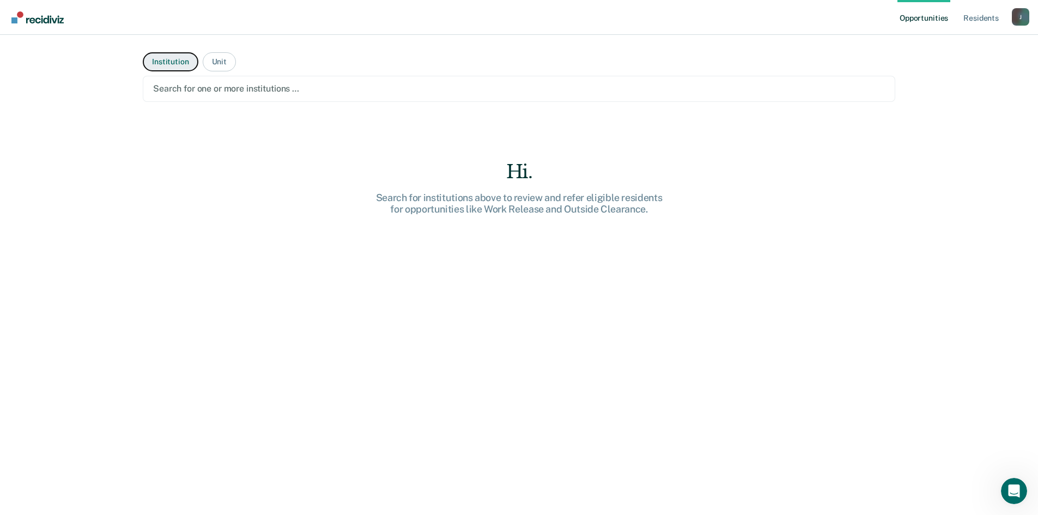
click at [174, 60] on button "Institution" at bounding box center [170, 61] width 55 height 19
click at [224, 67] on button "Unit" at bounding box center [219, 61] width 33 height 19
click at [310, 91] on div at bounding box center [519, 88] width 732 height 13
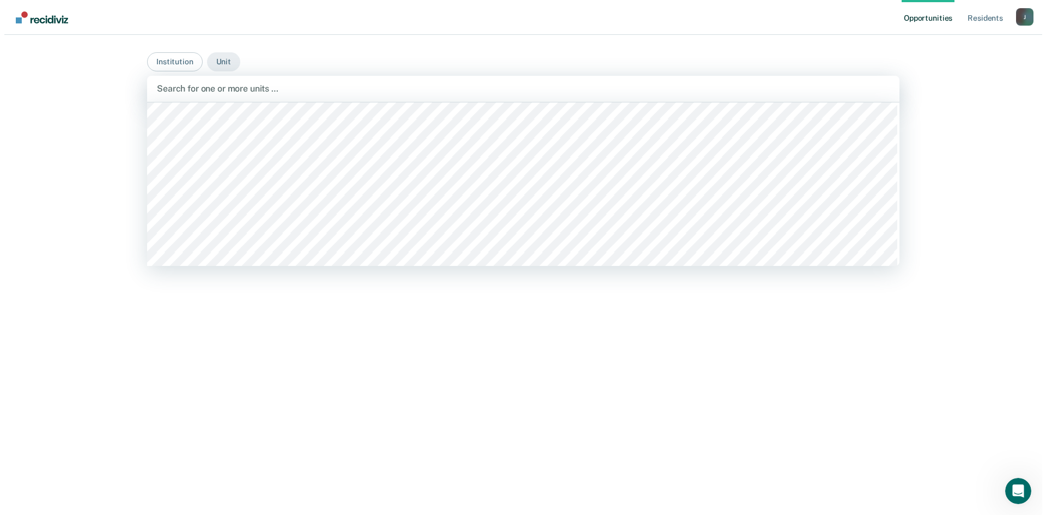
scroll to position [2342, 0]
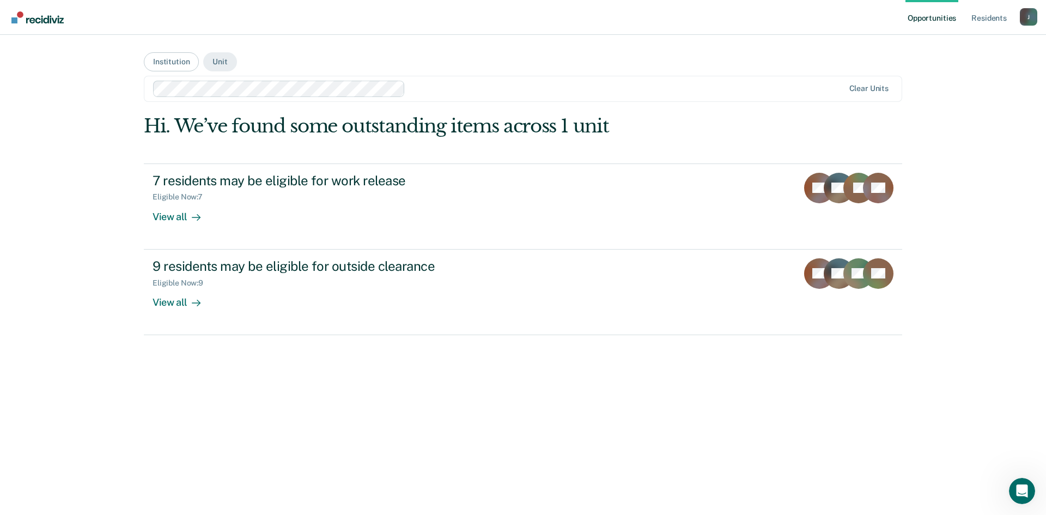
click at [463, 90] on div at bounding box center [627, 88] width 434 height 13
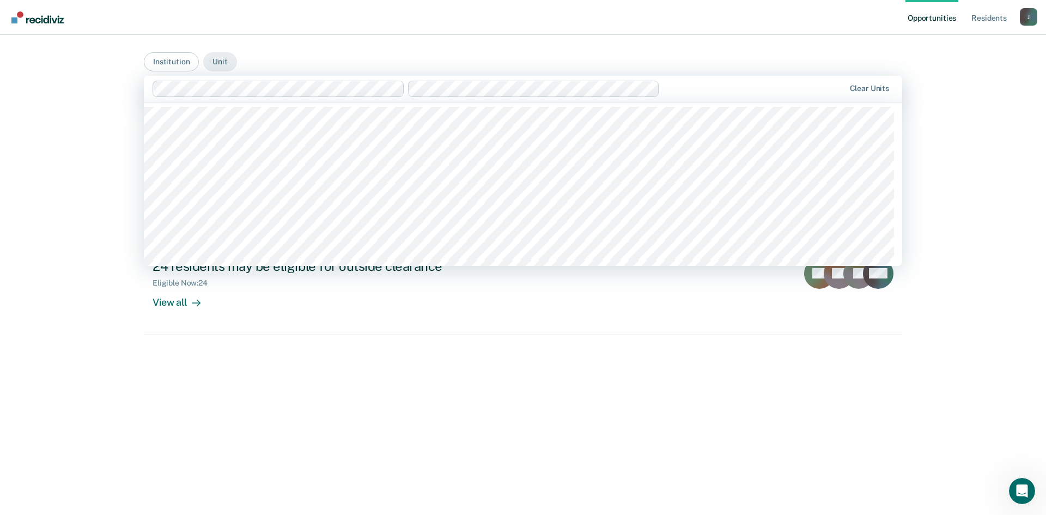
click at [678, 88] on div at bounding box center [754, 88] width 180 height 13
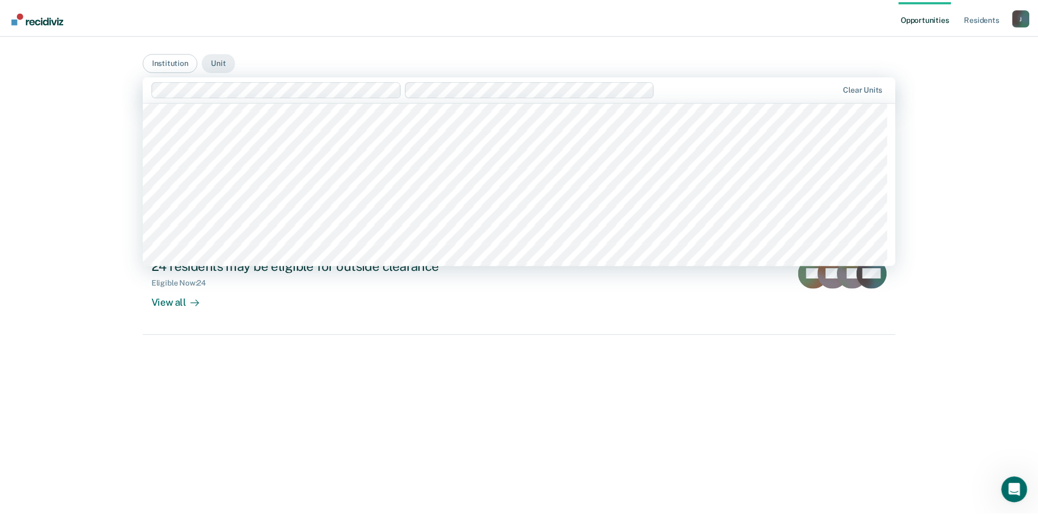
scroll to position [2288, 0]
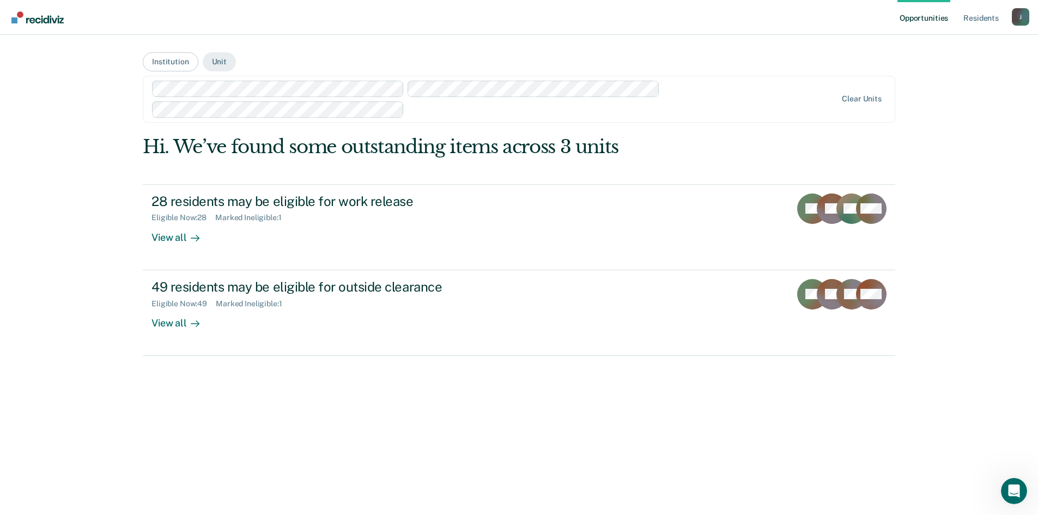
click at [681, 93] on div at bounding box center [494, 99] width 685 height 37
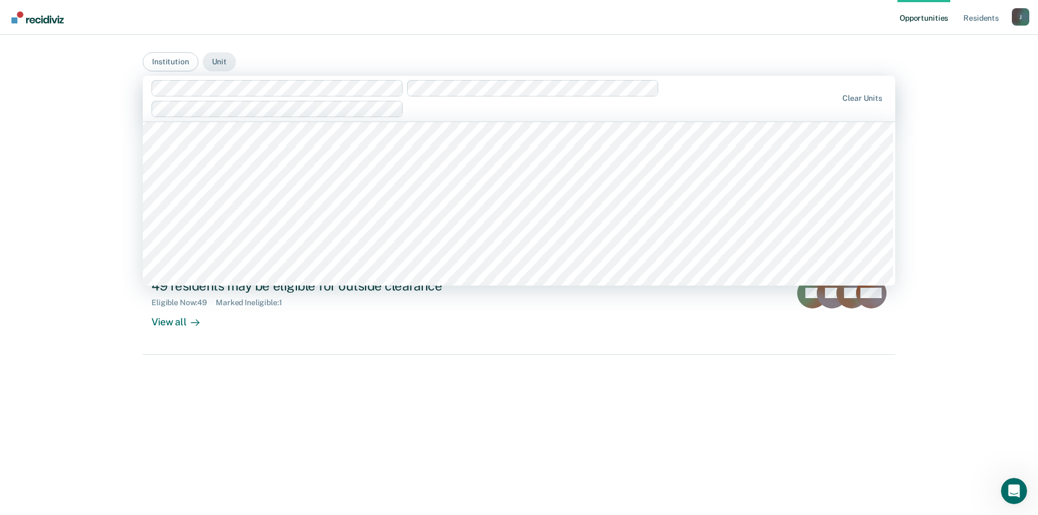
scroll to position [2342, 0]
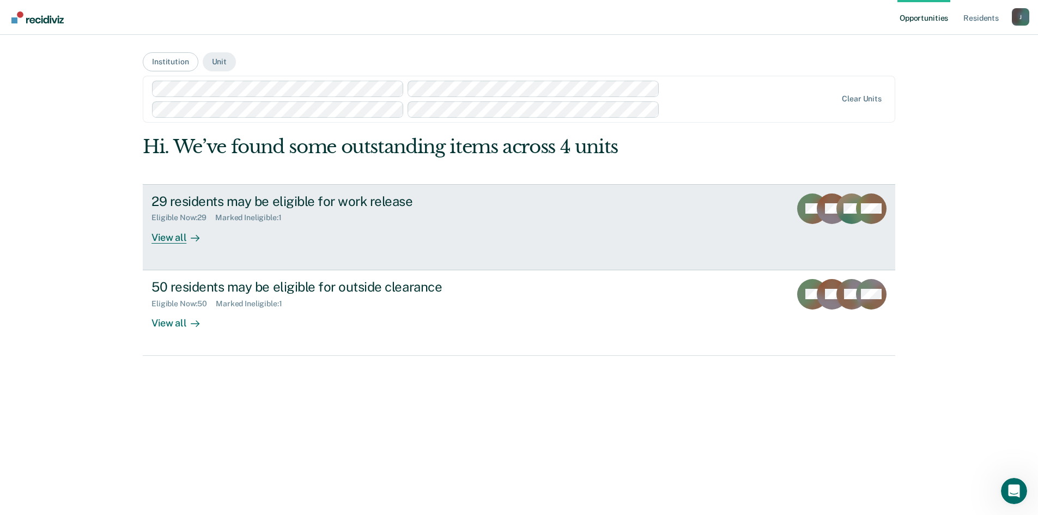
click at [176, 236] on div "View all" at bounding box center [181, 232] width 61 height 21
